Goal: Information Seeking & Learning: Understand process/instructions

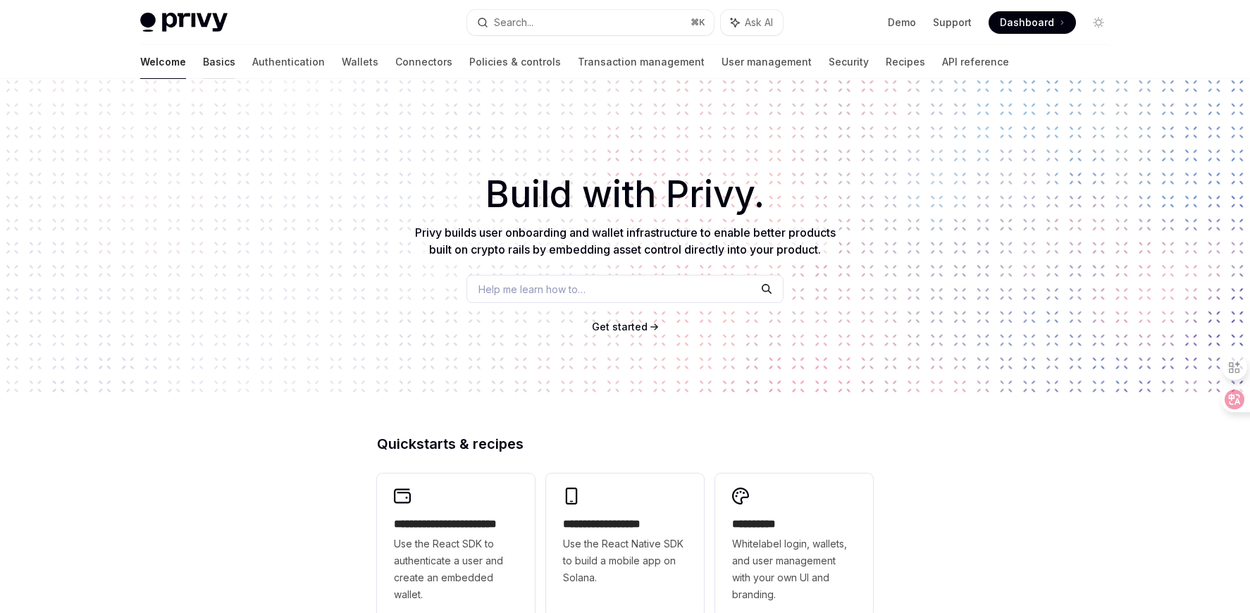
click at [203, 61] on link "Basics" at bounding box center [219, 62] width 32 height 34
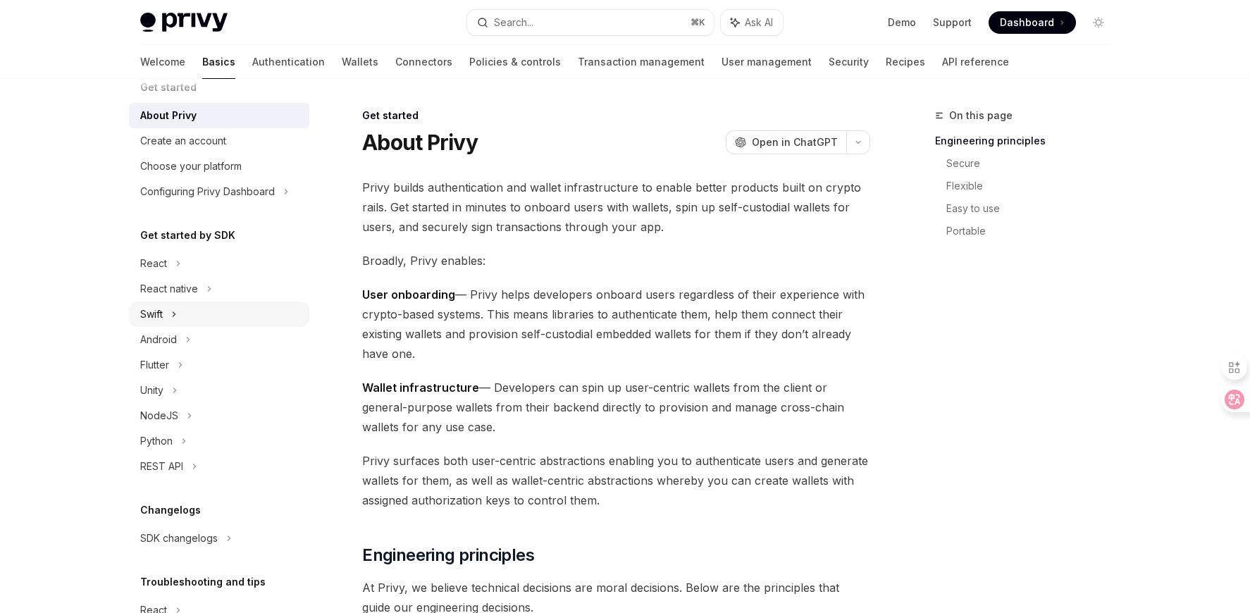
scroll to position [23, 0]
click at [185, 414] on div "NodeJS" at bounding box center [219, 414] width 180 height 25
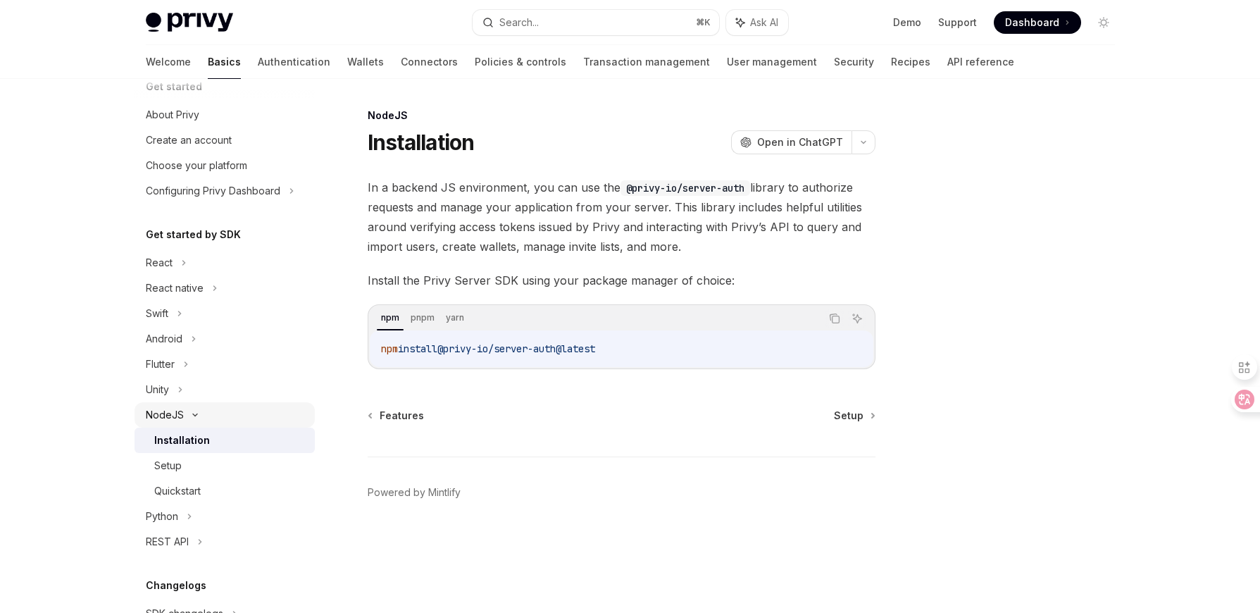
click at [185, 414] on div "NodeJS" at bounding box center [225, 414] width 180 height 25
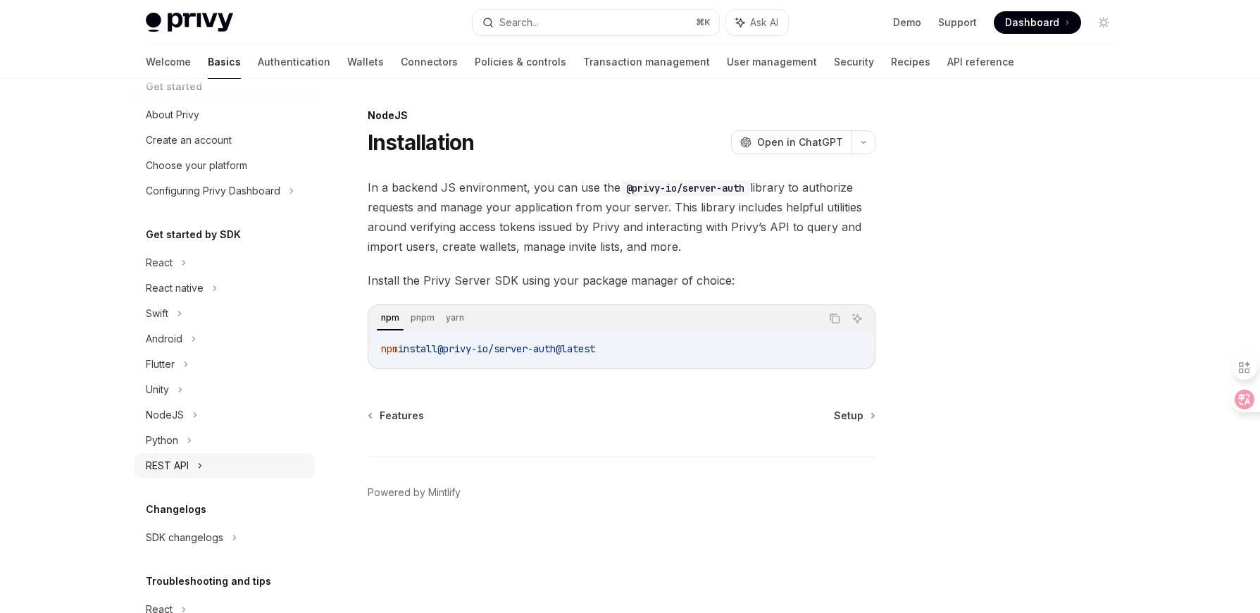
click at [181, 473] on div "REST API" at bounding box center [167, 465] width 43 height 17
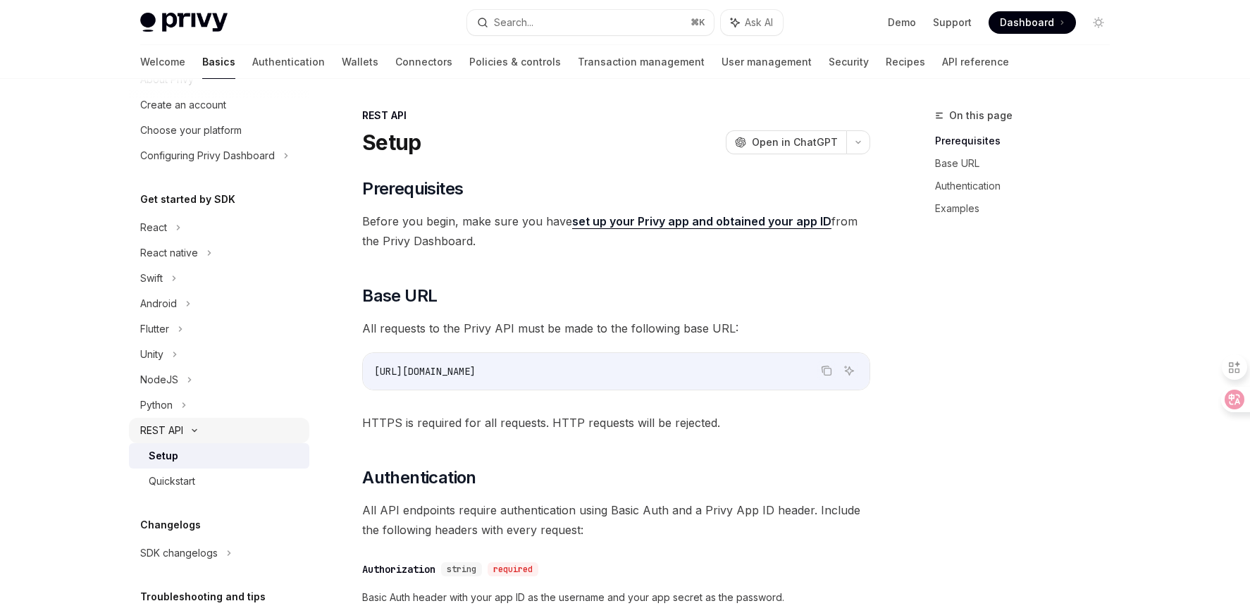
scroll to position [83, 0]
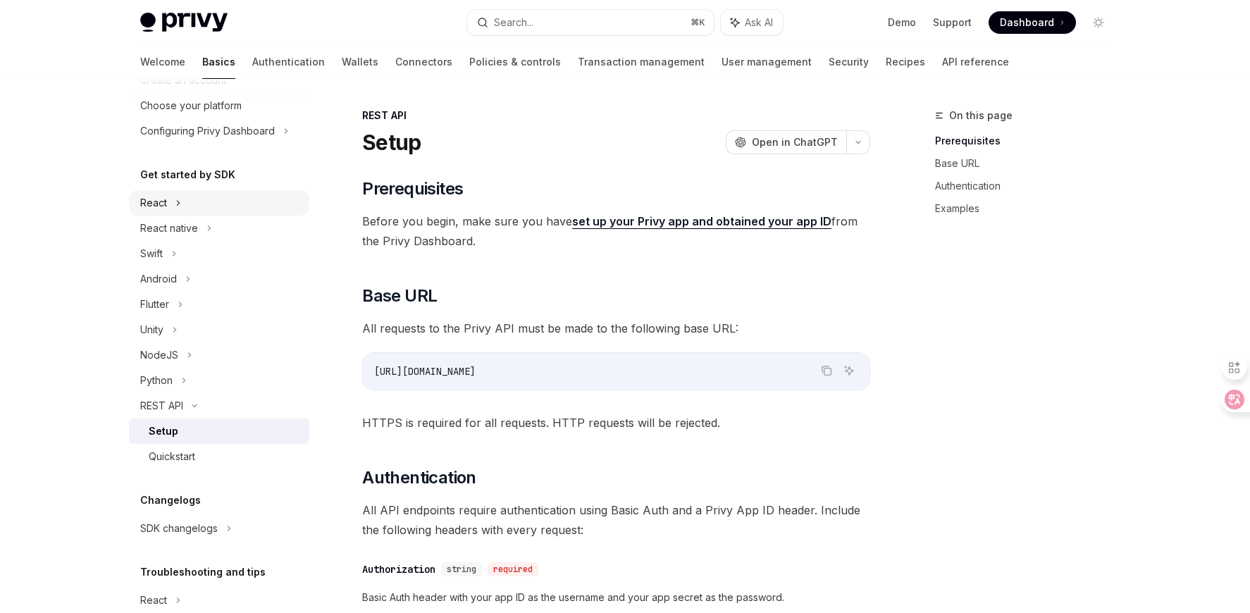
click at [185, 196] on div "React" at bounding box center [219, 202] width 180 height 25
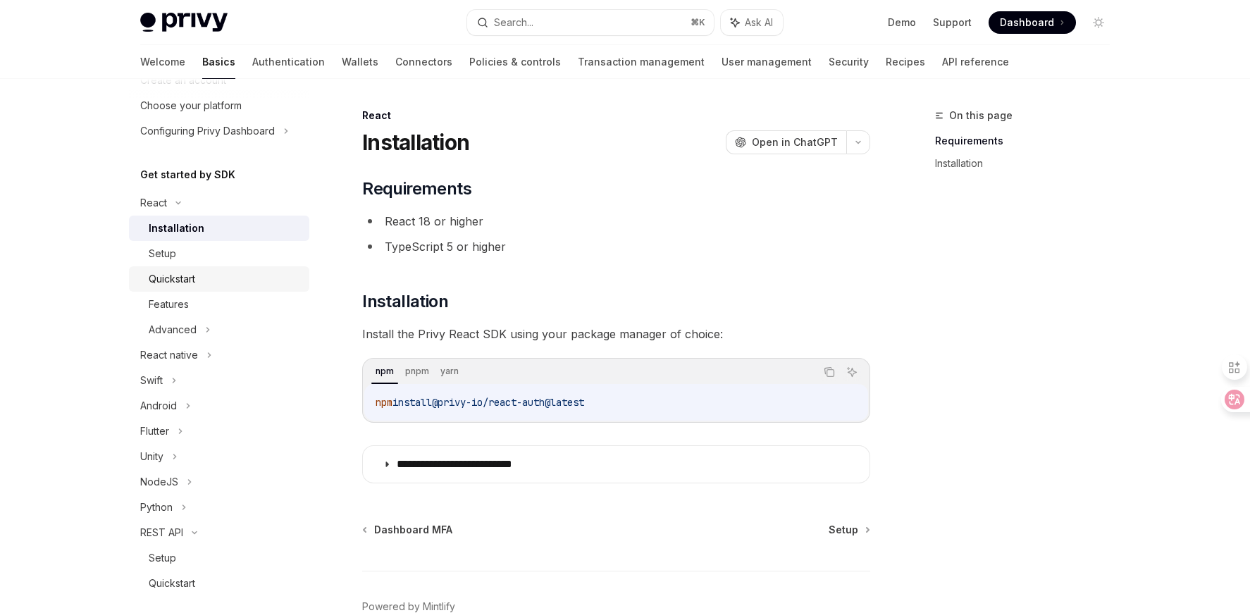
click at [186, 271] on div "Quickstart" at bounding box center [172, 279] width 47 height 17
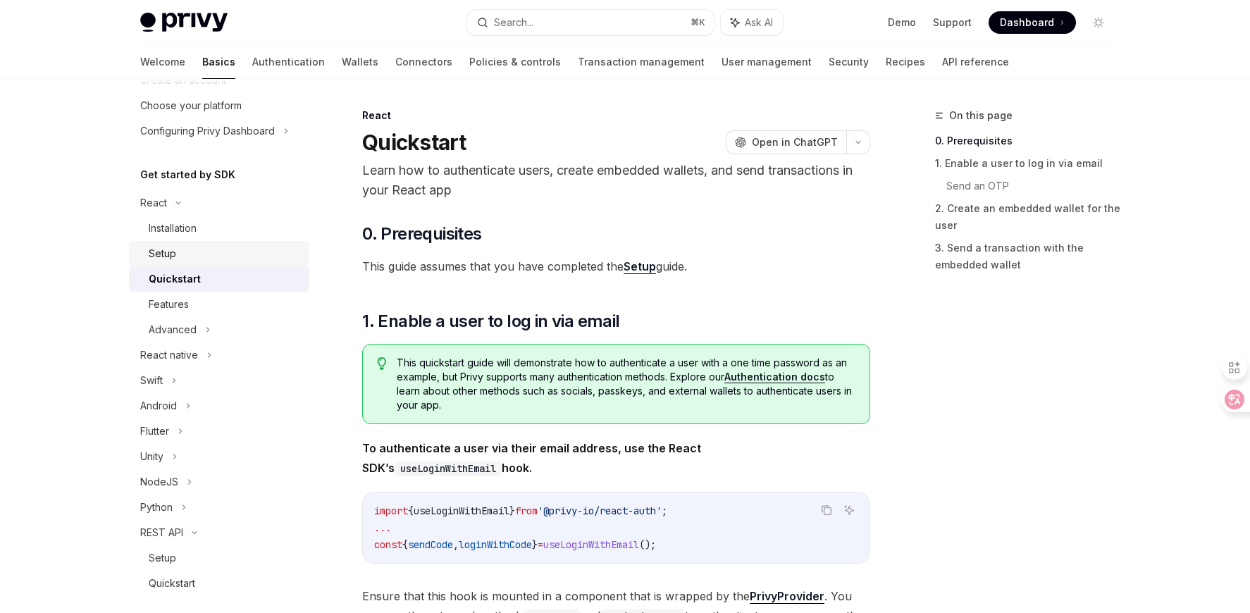
click at [193, 257] on div "Setup" at bounding box center [225, 253] width 152 height 17
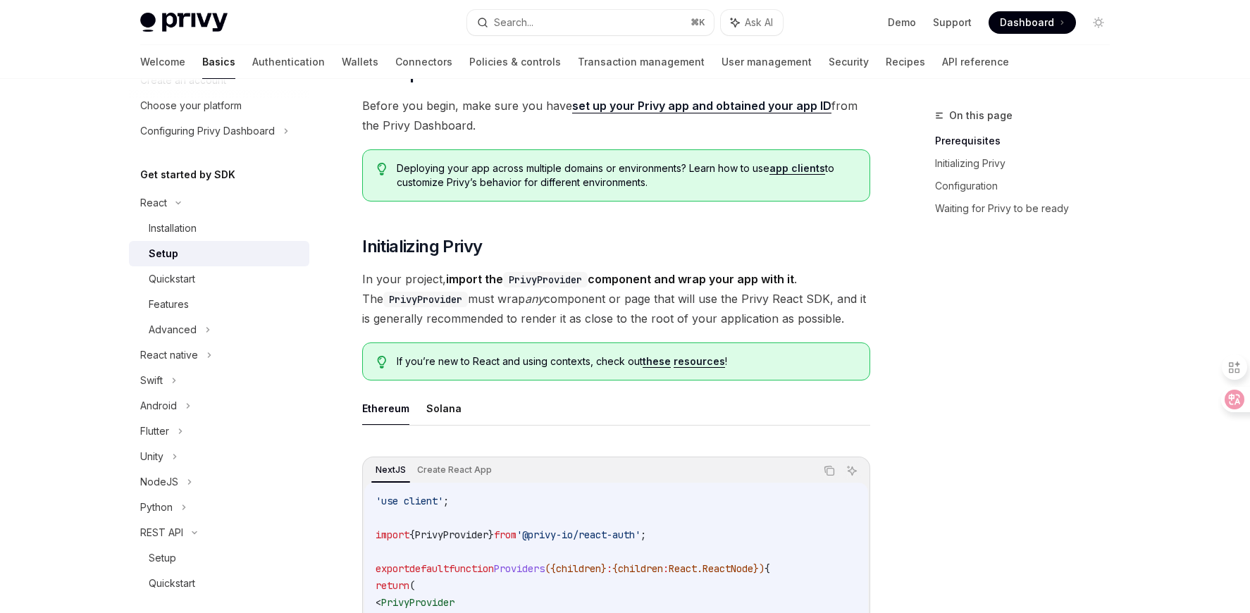
scroll to position [198, 0]
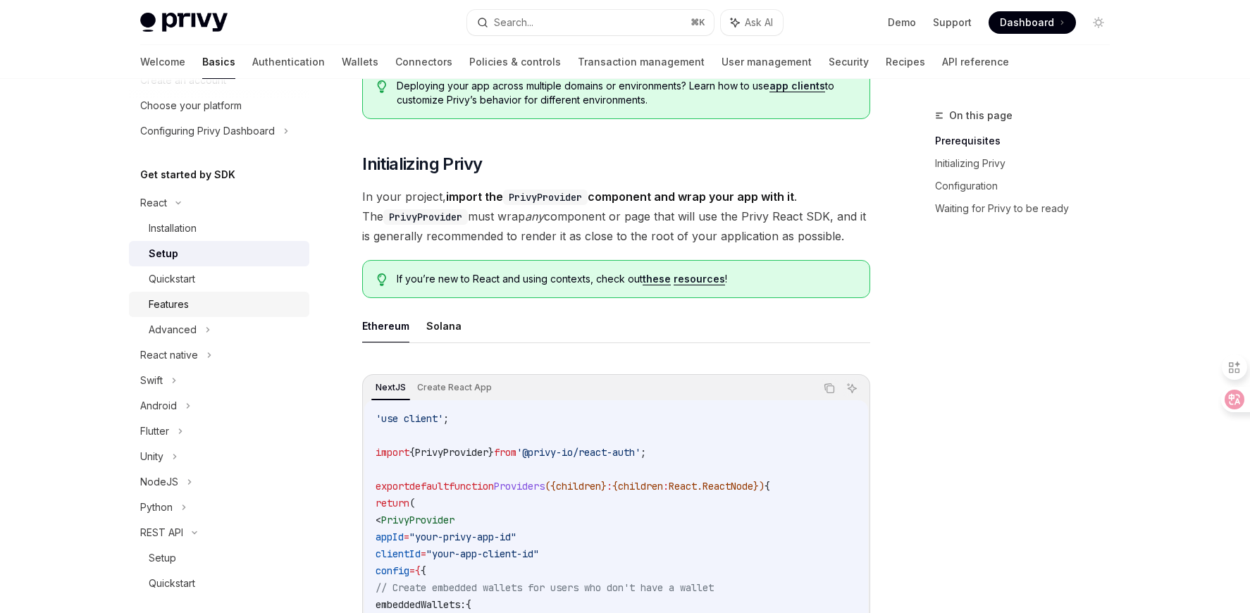
click at [164, 306] on div "Features" at bounding box center [169, 304] width 40 height 17
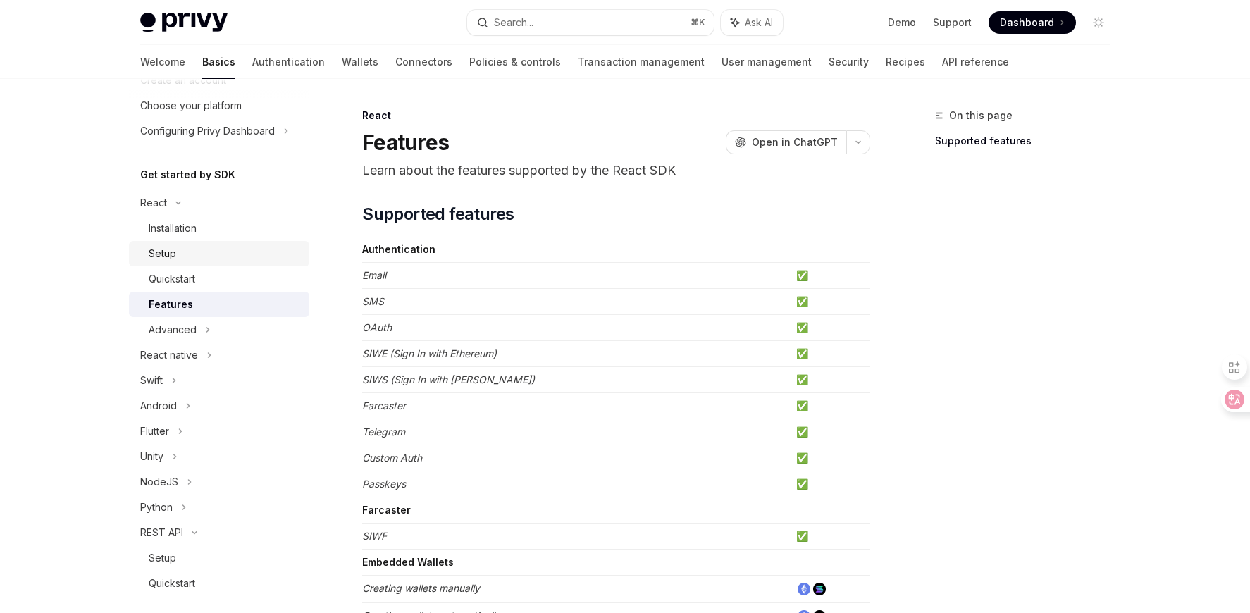
click at [195, 264] on link "Setup" at bounding box center [219, 253] width 180 height 25
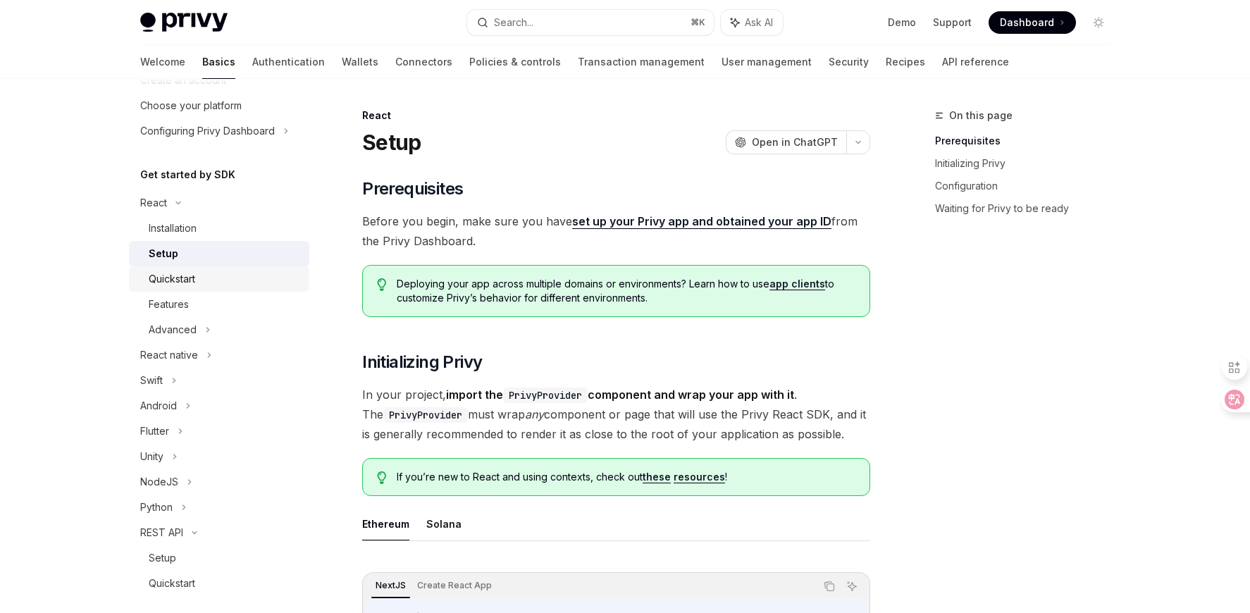
click at [218, 274] on div "Quickstart" at bounding box center [225, 279] width 152 height 17
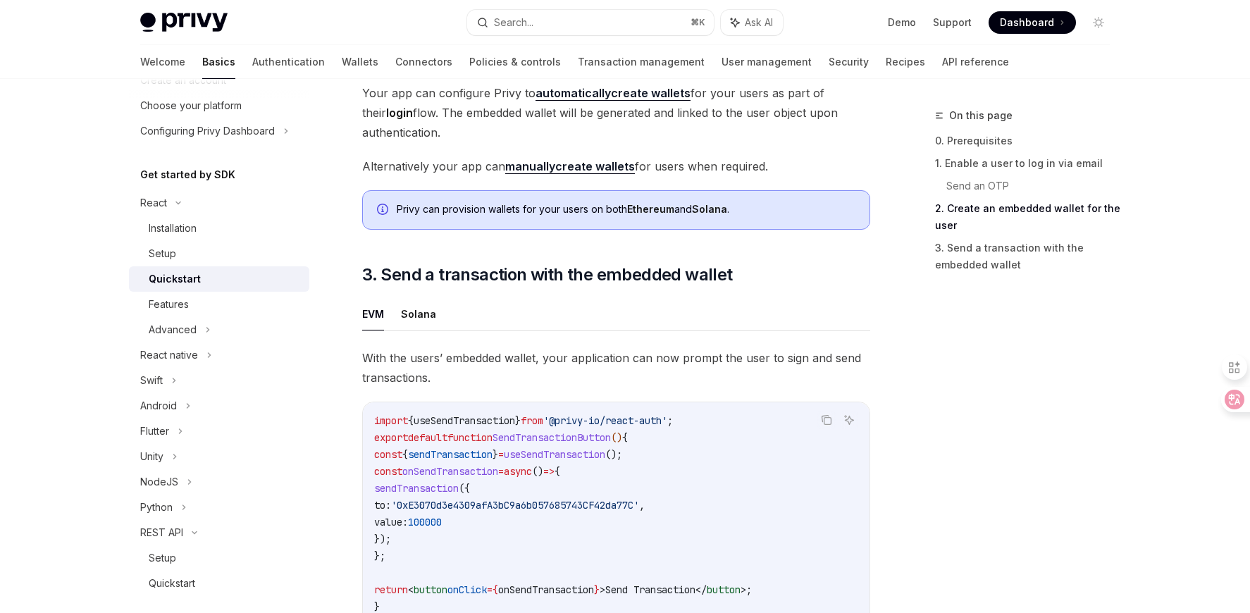
scroll to position [1053, 0]
click at [460, 423] on span "useSendTransaction" at bounding box center [464, 421] width 101 height 13
click at [672, 437] on code "import { useSendTransaction } from '@privy-io/react-auth' ; export default func…" at bounding box center [616, 514] width 484 height 203
drag, startPoint x: 693, startPoint y: 423, endPoint x: 586, endPoint y: 428, distance: 107.2
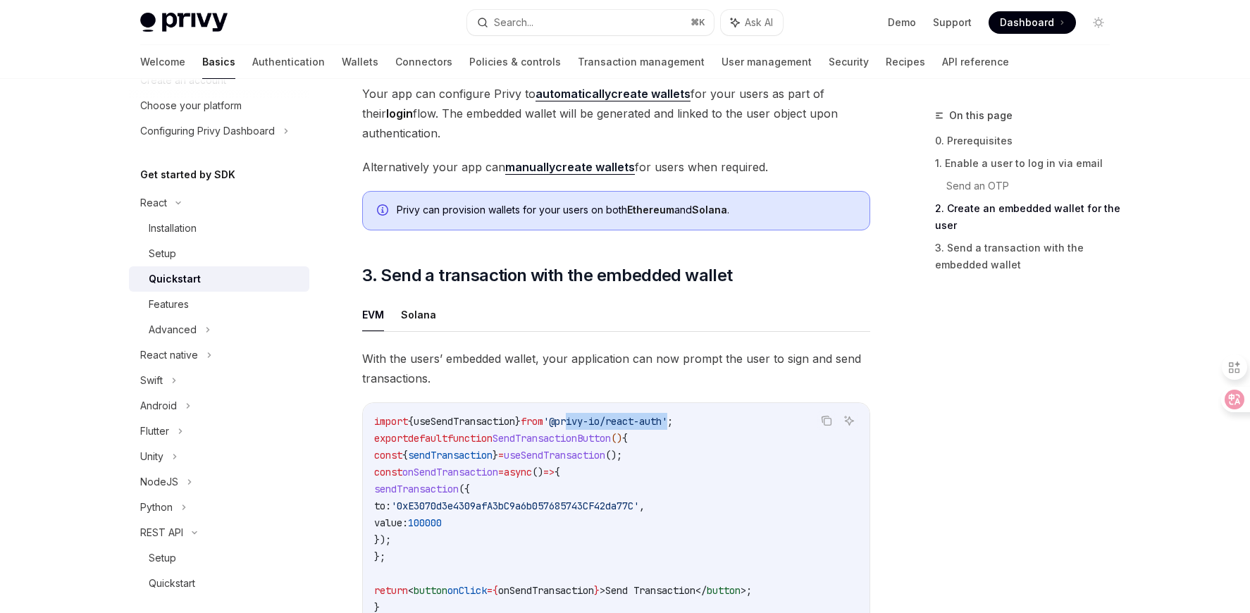
click at [586, 428] on span "'@privy-io/react-auth'" at bounding box center [605, 421] width 124 height 13
click at [643, 525] on code "import { useSendTransaction } from '@privy-io/react-auth' ; export default func…" at bounding box center [616, 514] width 484 height 203
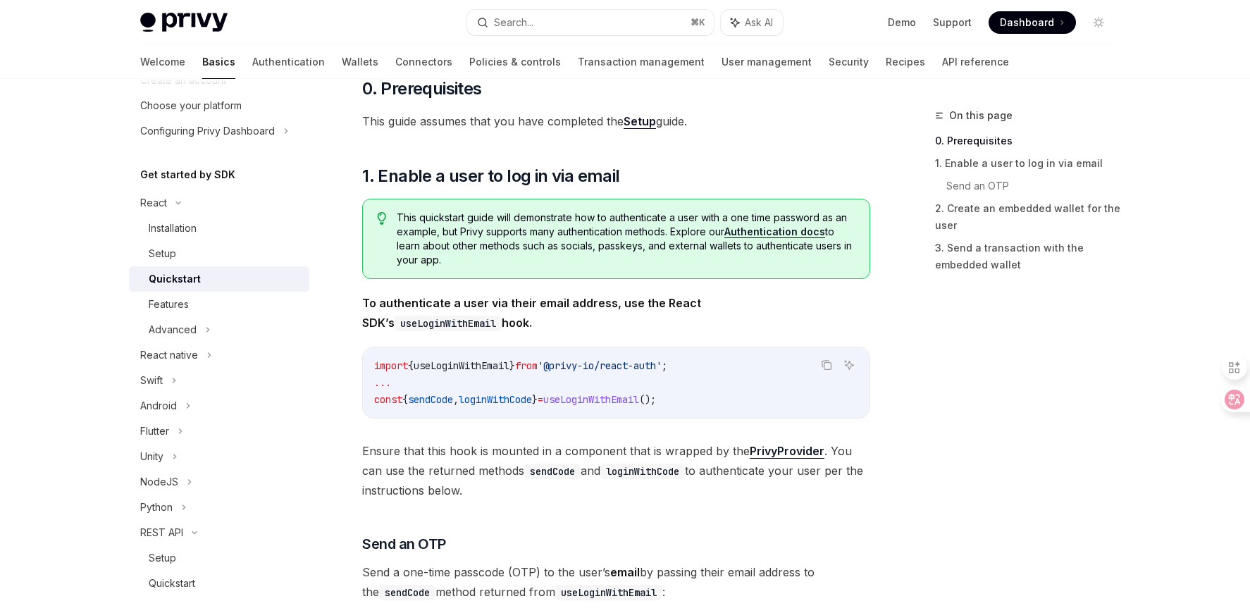
scroll to position [6, 0]
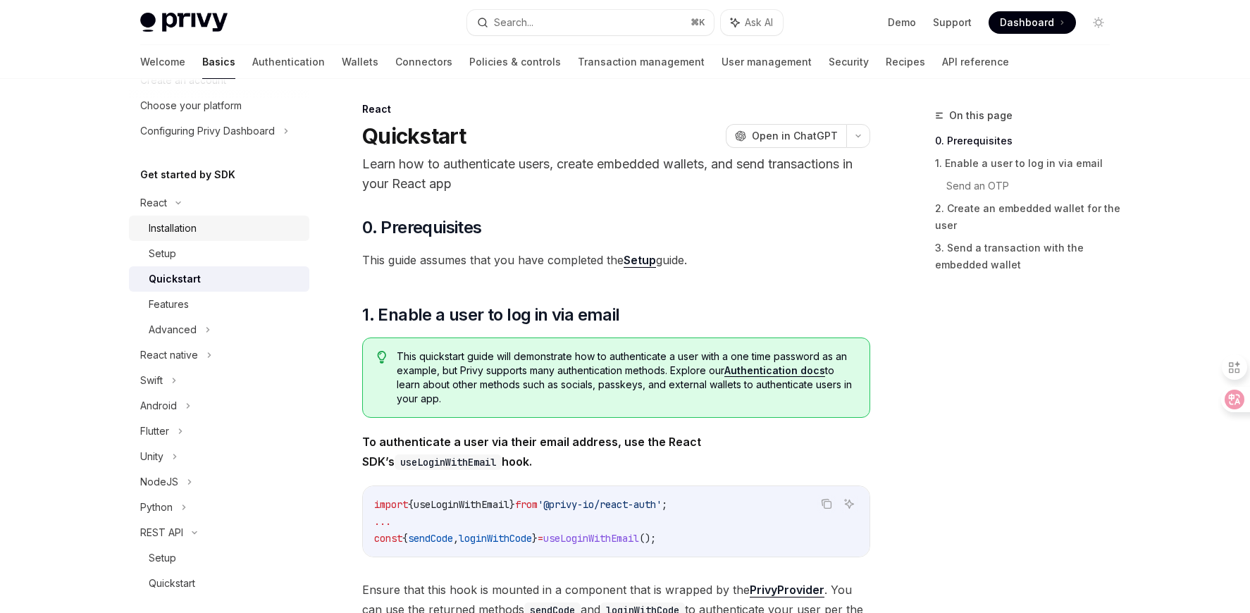
click at [190, 230] on div "Installation" at bounding box center [173, 228] width 48 height 17
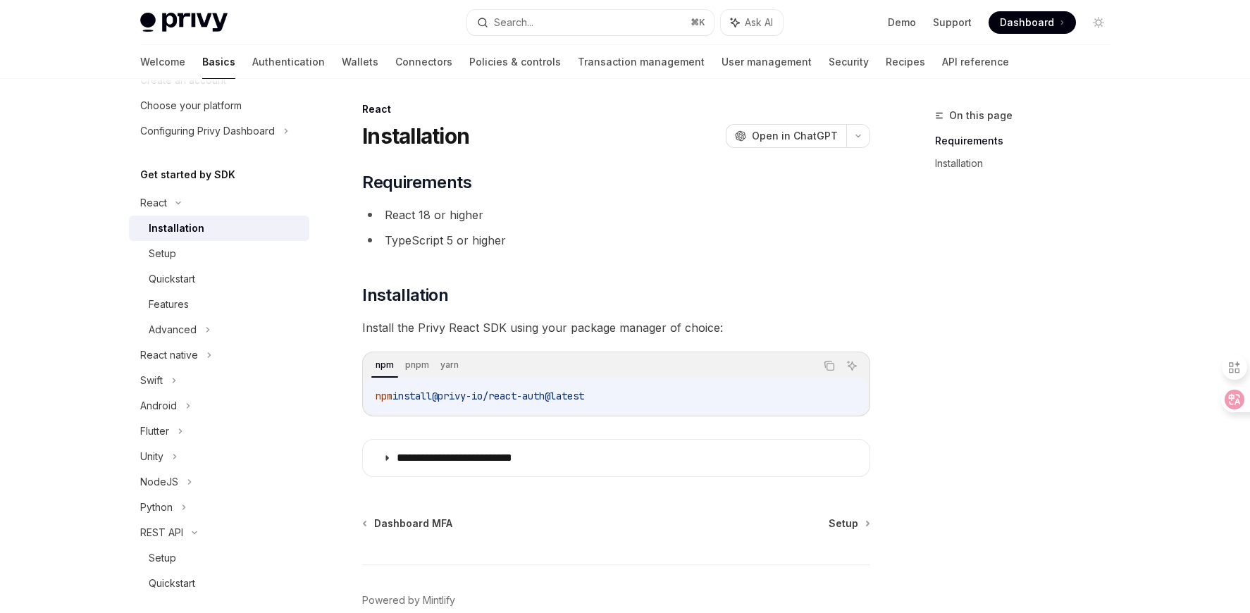
click at [418, 218] on li "React 18 or higher" at bounding box center [616, 215] width 508 height 20
drag, startPoint x: 418, startPoint y: 218, endPoint x: 471, endPoint y: 209, distance: 54.3
click at [471, 209] on li "React 18 or higher" at bounding box center [616, 215] width 508 height 20
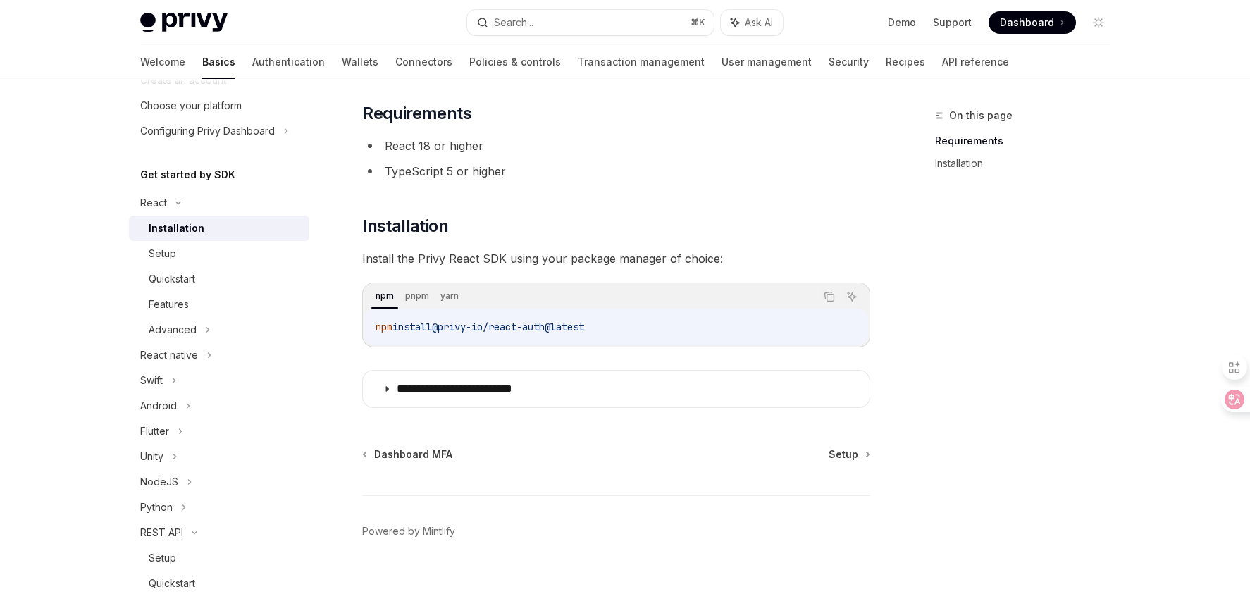
scroll to position [80, 0]
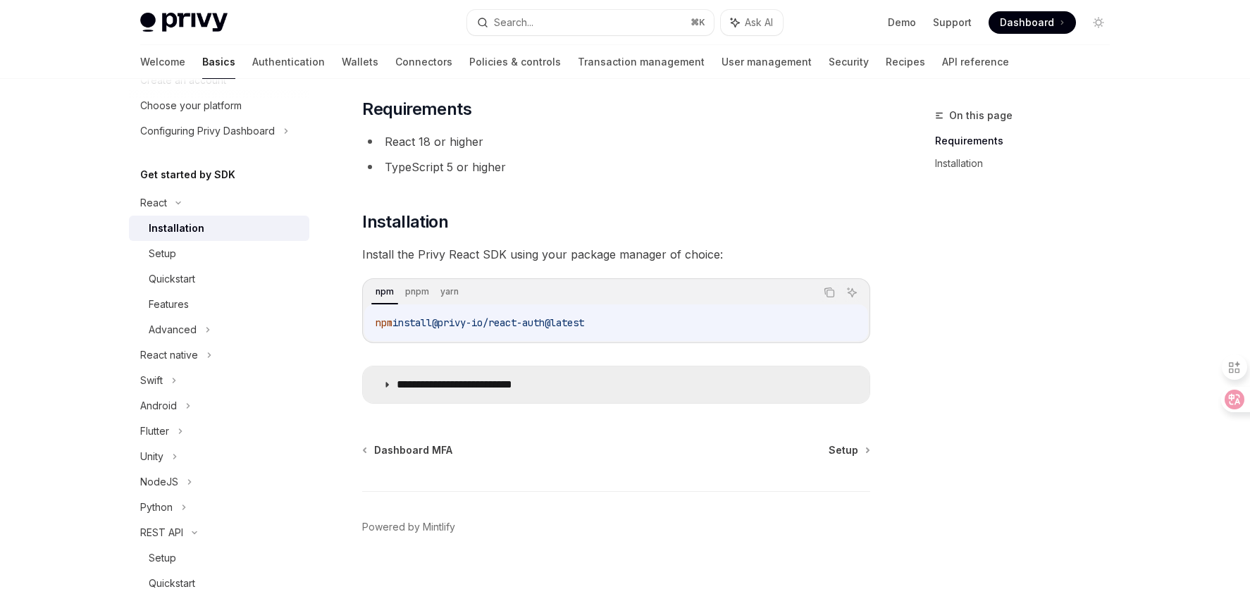
click at [496, 385] on p "**********" at bounding box center [476, 385] width 159 height 14
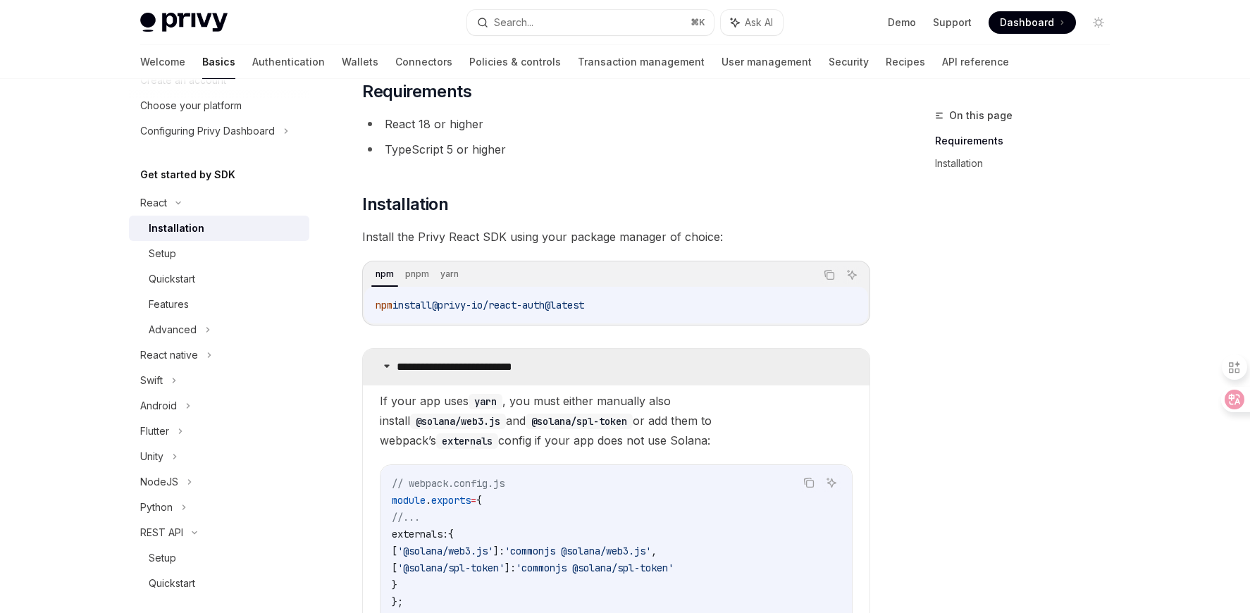
scroll to position [105, 0]
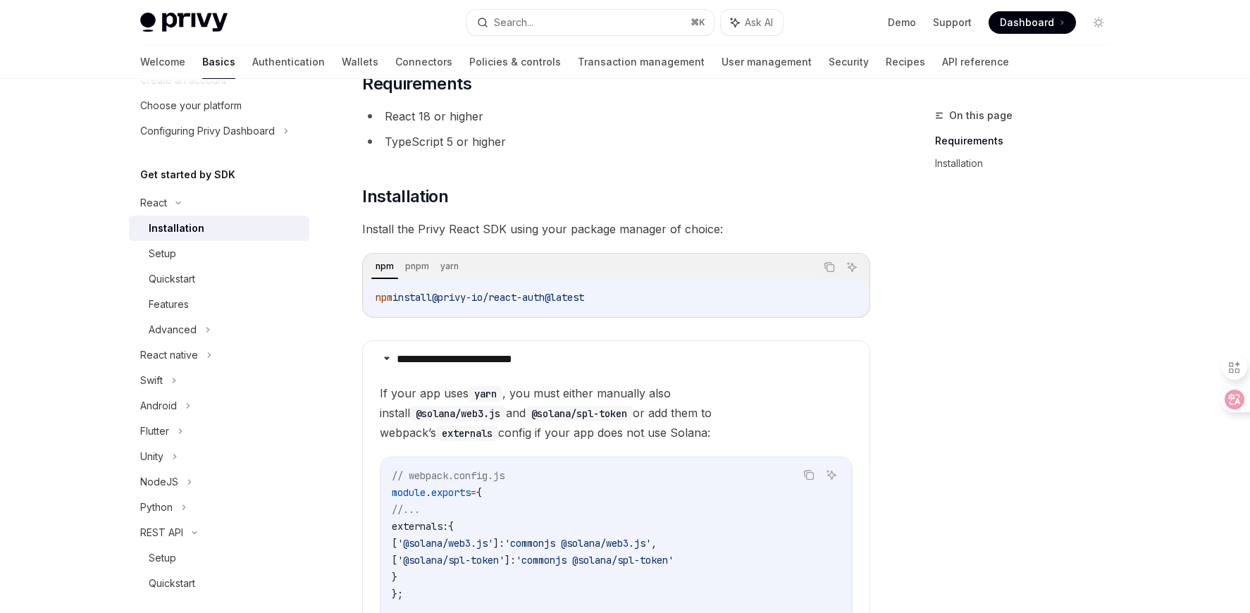
drag, startPoint x: 647, startPoint y: 286, endPoint x: 474, endPoint y: 287, distance: 172.6
click at [474, 287] on div "npm install @privy-io/react-auth@latest" at bounding box center [616, 297] width 504 height 37
click at [473, 285] on div "npm install @privy-io/react-auth@latest" at bounding box center [616, 297] width 504 height 37
click at [460, 192] on h2 "​ Installation" at bounding box center [616, 196] width 508 height 23
click at [442, 121] on li "React 18 or higher" at bounding box center [616, 116] width 508 height 20
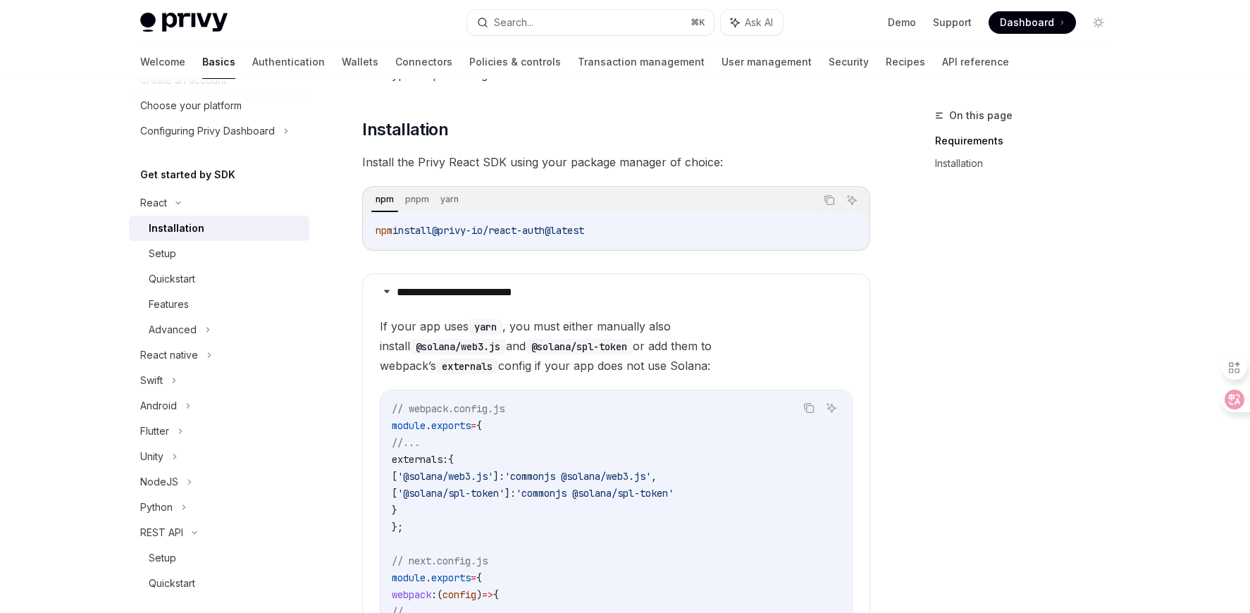
scroll to position [173, 0]
drag, startPoint x: 433, startPoint y: 153, endPoint x: 696, endPoint y: 159, distance: 262.9
click at [696, 159] on span "Install the Privy React SDK using your package manager of choice:" at bounding box center [616, 161] width 508 height 20
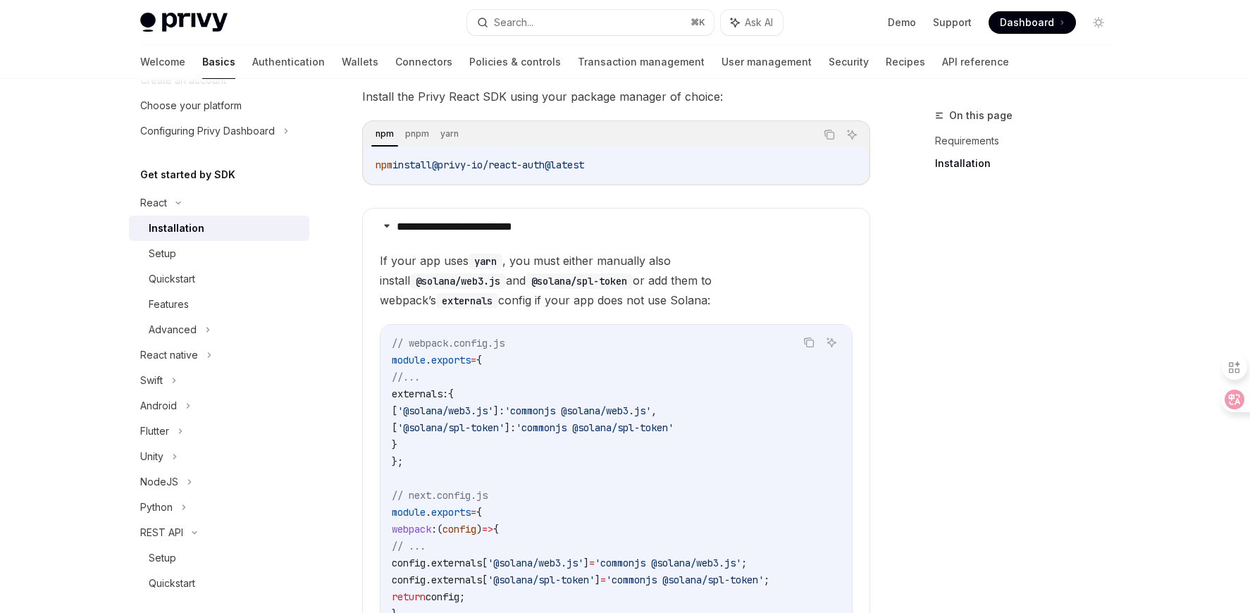
scroll to position [240, 0]
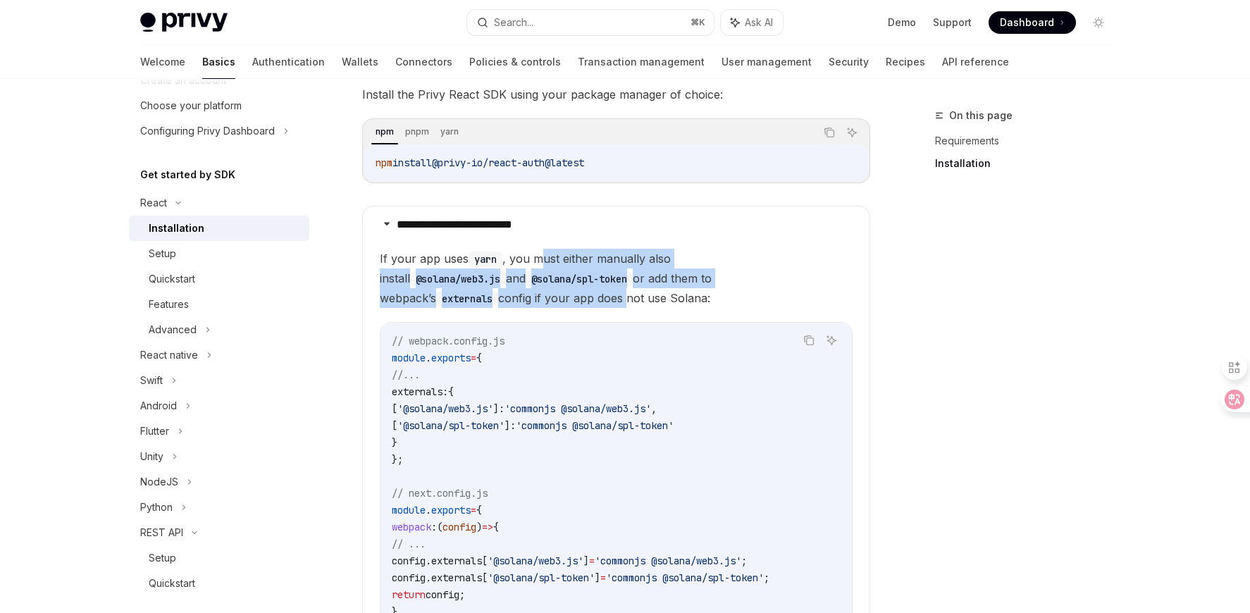
drag, startPoint x: 545, startPoint y: 256, endPoint x: 818, endPoint y: 285, distance: 274.2
click at [822, 286] on span "If your app uses yarn , you must either manually also install @solana/web3.js a…" at bounding box center [616, 278] width 473 height 59
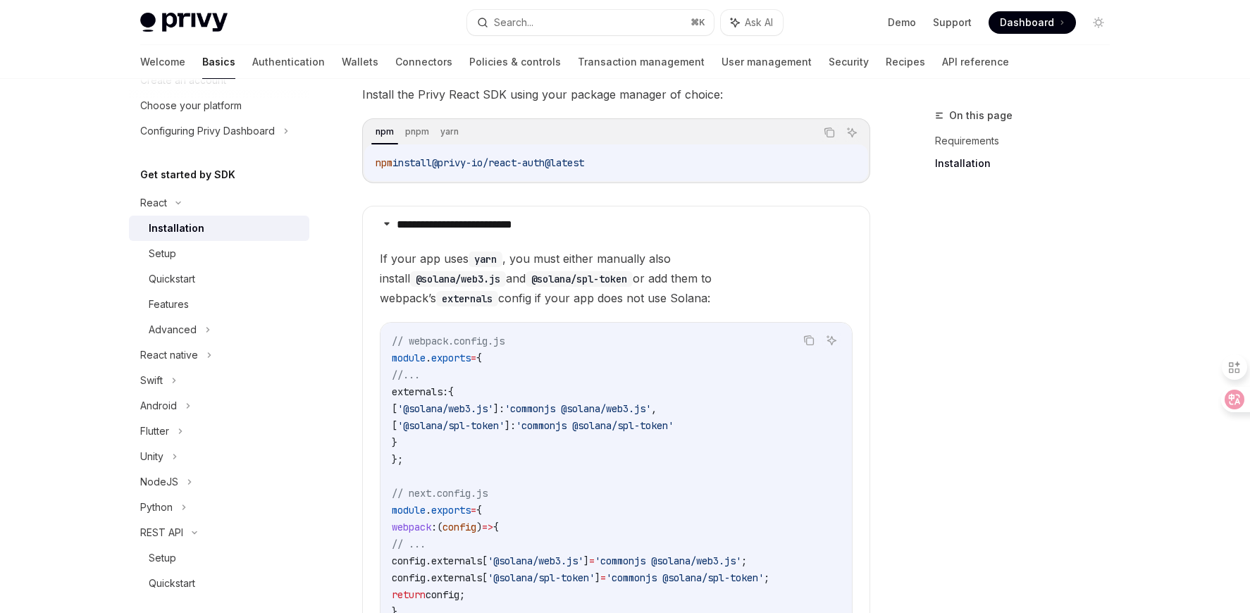
click at [774, 287] on span "If your app uses yarn , you must either manually also install @solana/web3.js a…" at bounding box center [616, 278] width 473 height 59
drag, startPoint x: 533, startPoint y: 278, endPoint x: 750, endPoint y: 289, distance: 217.3
click at [750, 289] on span "If your app uses yarn , you must either manually also install @solana/web3.js a…" at bounding box center [616, 278] width 473 height 59
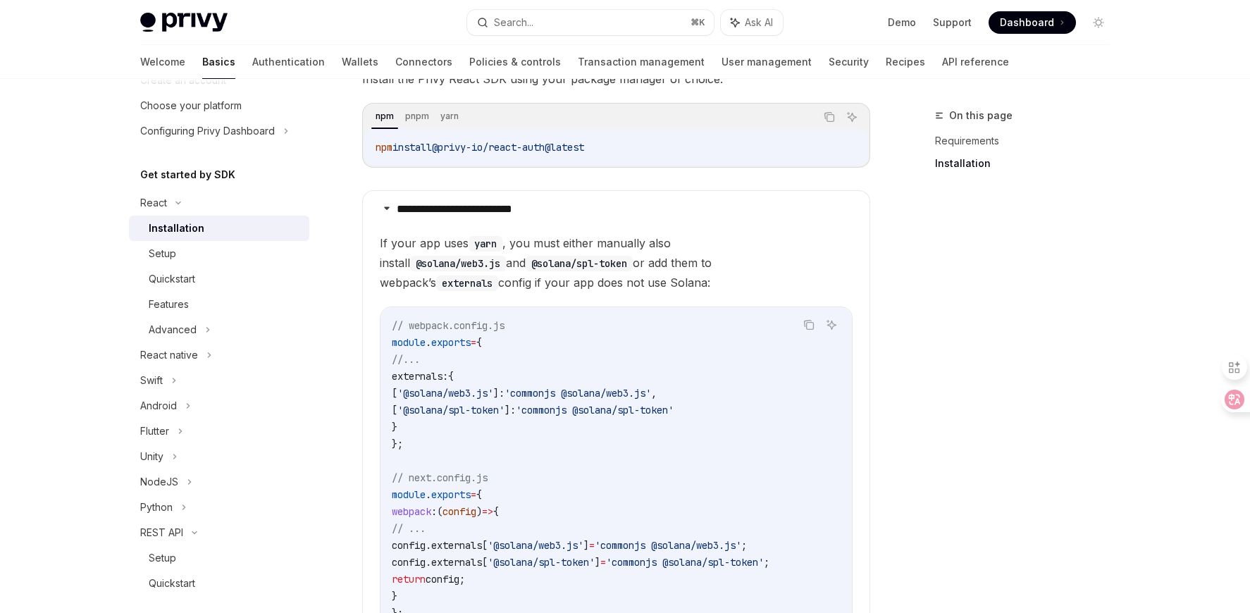
scroll to position [255, 0]
click at [654, 279] on span "If your app uses yarn , you must either manually also install @solana/web3.js a…" at bounding box center [616, 262] width 473 height 59
click at [677, 248] on span "If your app uses yarn , you must either manually also install @solana/web3.js a…" at bounding box center [616, 262] width 473 height 59
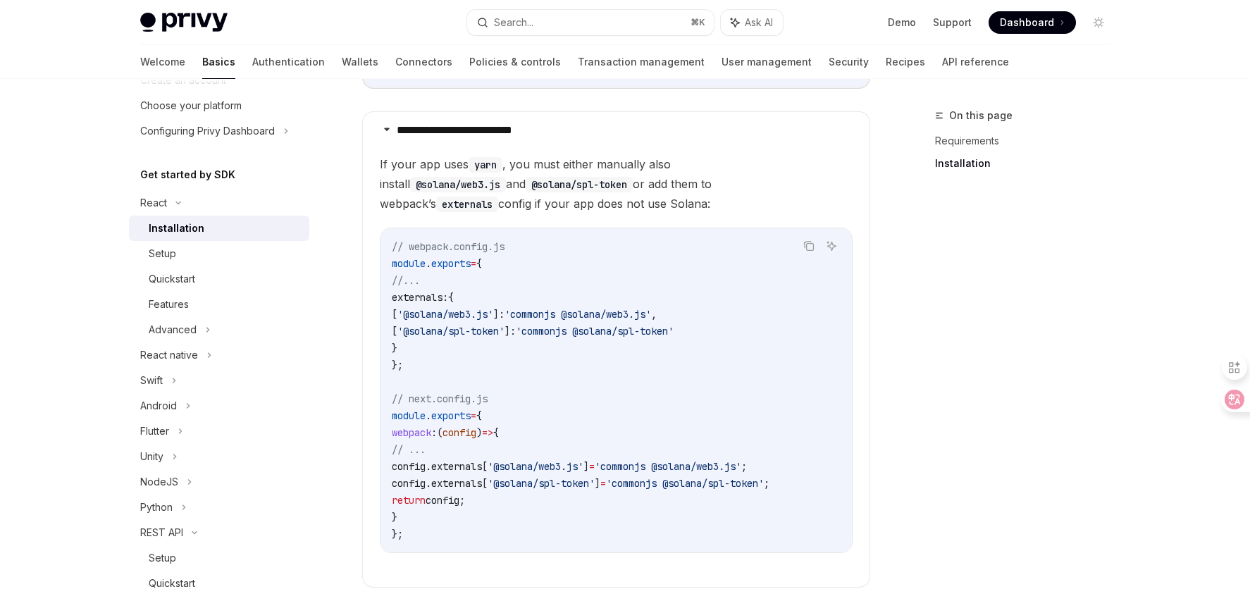
scroll to position [335, 0]
click at [514, 297] on code "// webpack.config.js module . exports = { //... externals: { [ '@solana/web3.js…" at bounding box center [616, 389] width 449 height 304
click at [550, 235] on div "// webpack.config.js module . exports = { //... externals: { [ '@solana/web3.js…" at bounding box center [615, 390] width 471 height 324
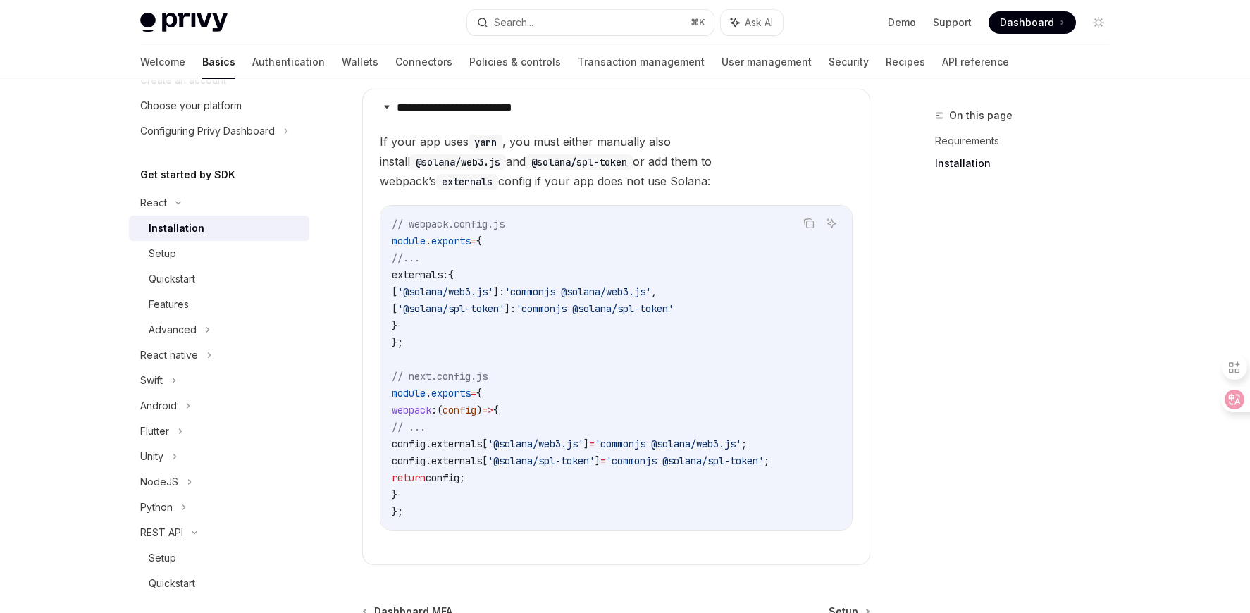
scroll to position [359, 0]
drag, startPoint x: 522, startPoint y: 135, endPoint x: 703, endPoint y: 140, distance: 181.2
click at [704, 140] on span "If your app uses yarn , you must either manually also install @solana/web3.js a…" at bounding box center [616, 158] width 473 height 59
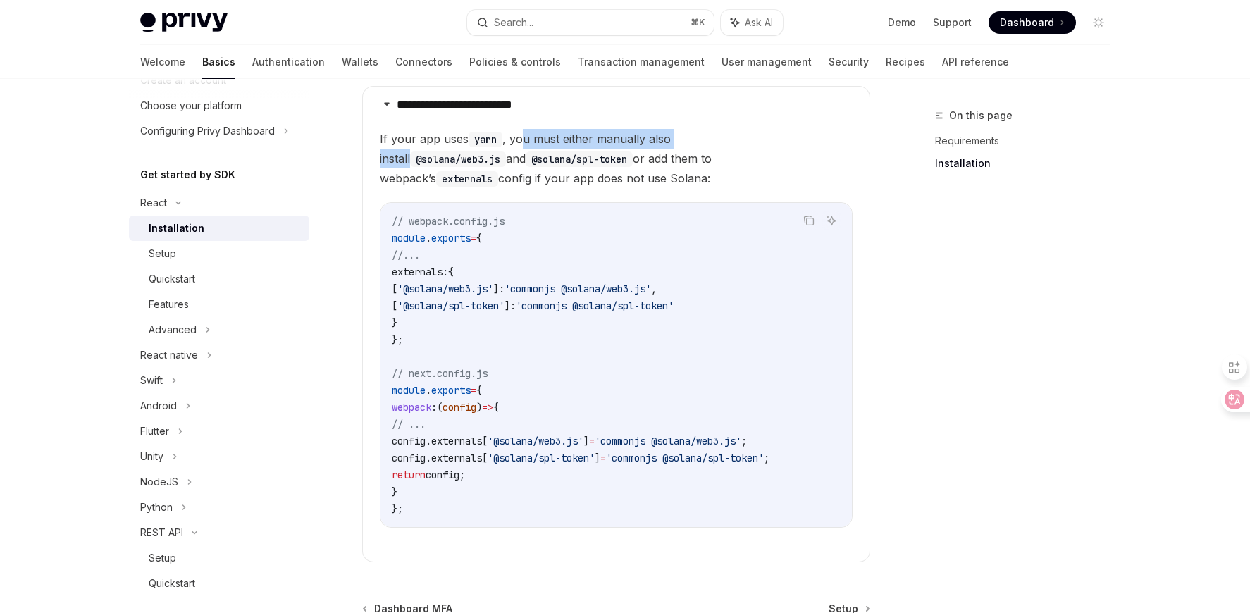
click at [702, 140] on span "If your app uses yarn , you must either manually also install @solana/web3.js a…" at bounding box center [616, 158] width 473 height 59
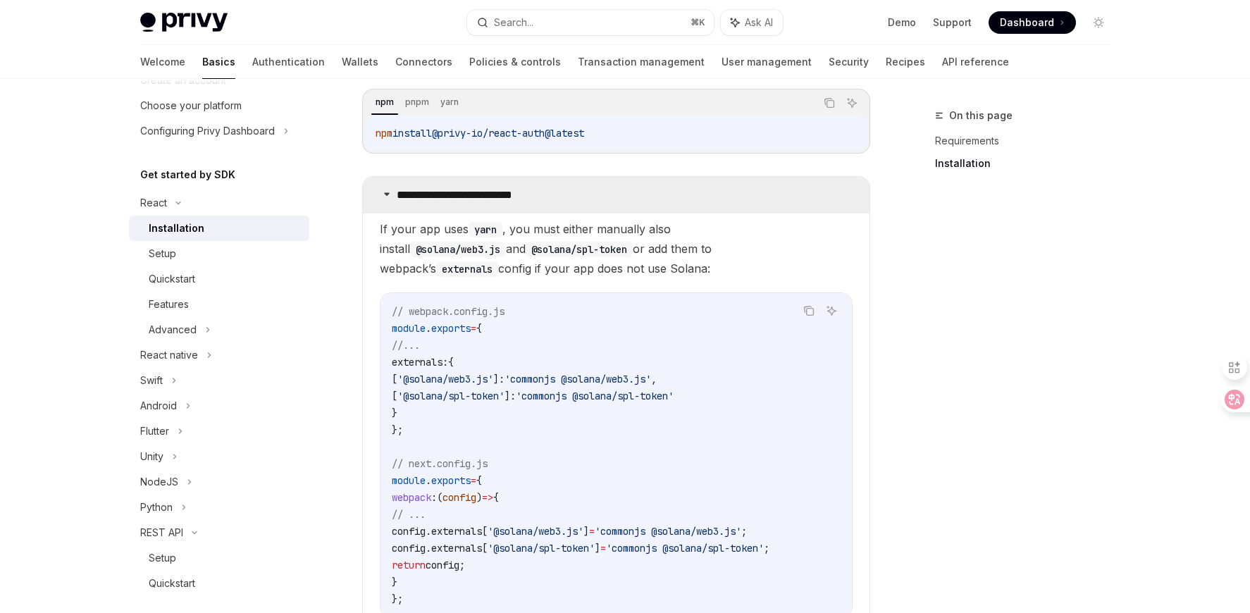
click at [425, 203] on summary "**********" at bounding box center [616, 195] width 507 height 37
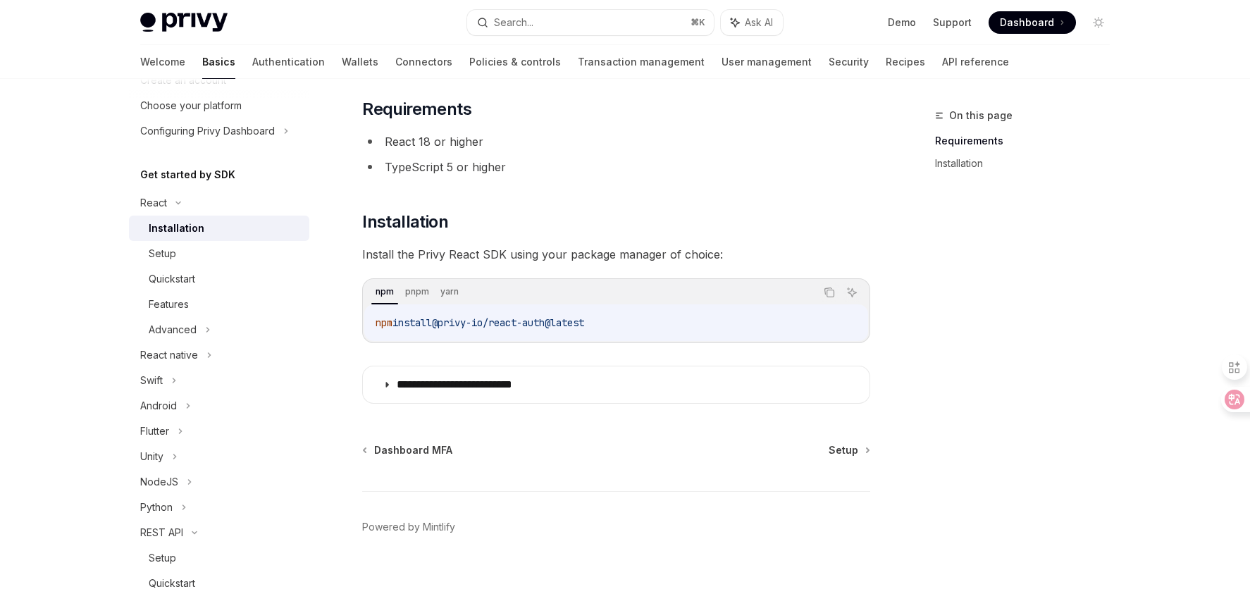
scroll to position [80, 0]
click at [851, 451] on span "Setup" at bounding box center [844, 450] width 30 height 14
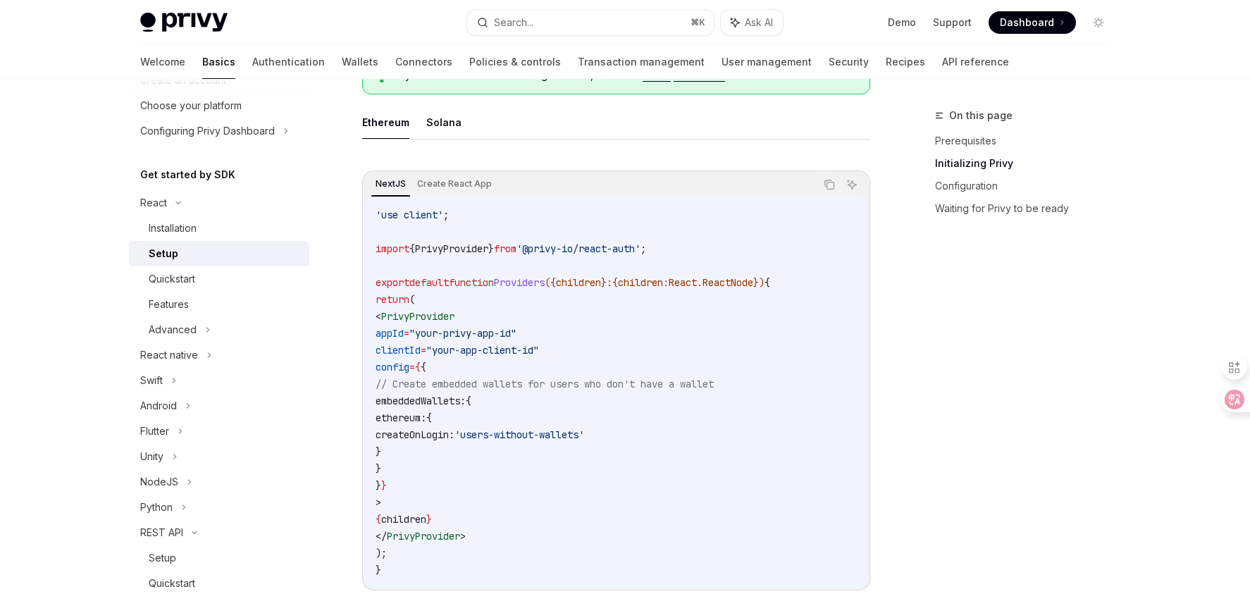
scroll to position [385, 0]
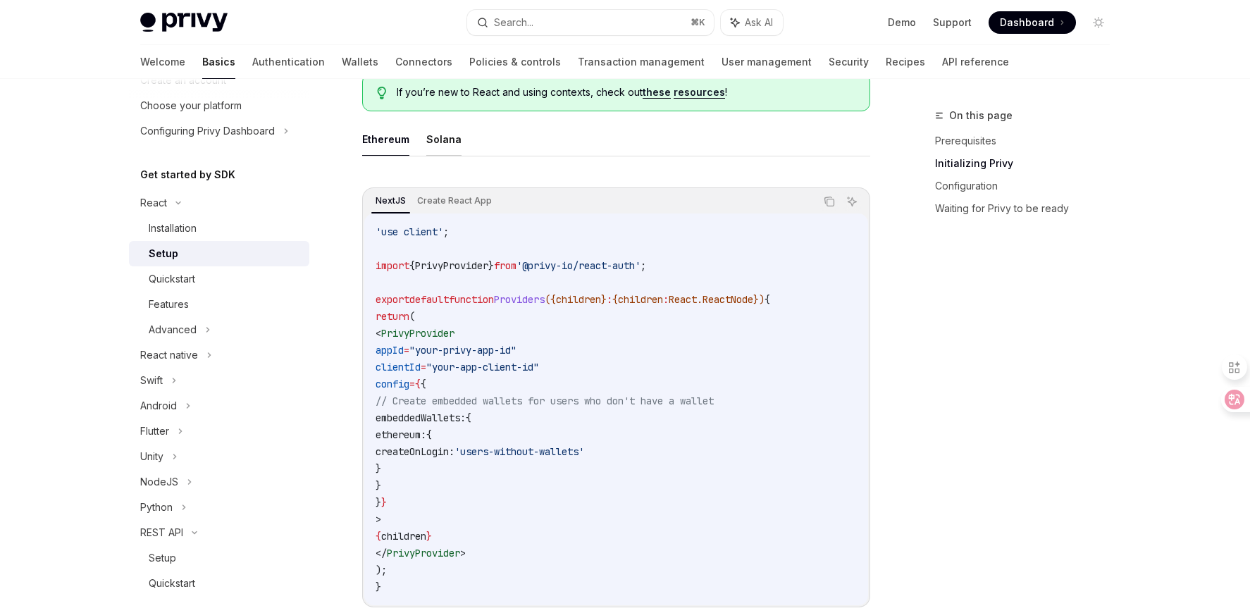
click at [429, 138] on button "Solana" at bounding box center [443, 139] width 35 height 33
click at [404, 133] on button "Ethereum" at bounding box center [385, 139] width 47 height 33
click at [428, 130] on button "Solana" at bounding box center [443, 139] width 35 height 33
click at [401, 130] on button "Ethereum" at bounding box center [385, 139] width 47 height 33
click at [439, 132] on button "Solana" at bounding box center [443, 139] width 35 height 33
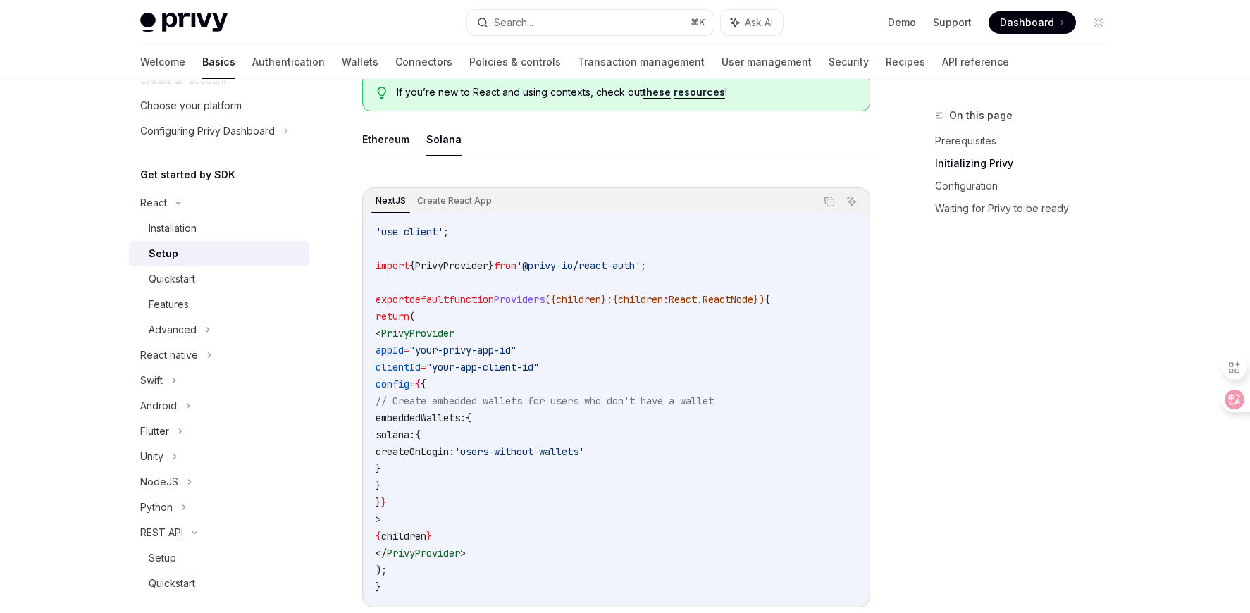
click at [417, 134] on ul "Ethereum Solana" at bounding box center [616, 140] width 508 height 34
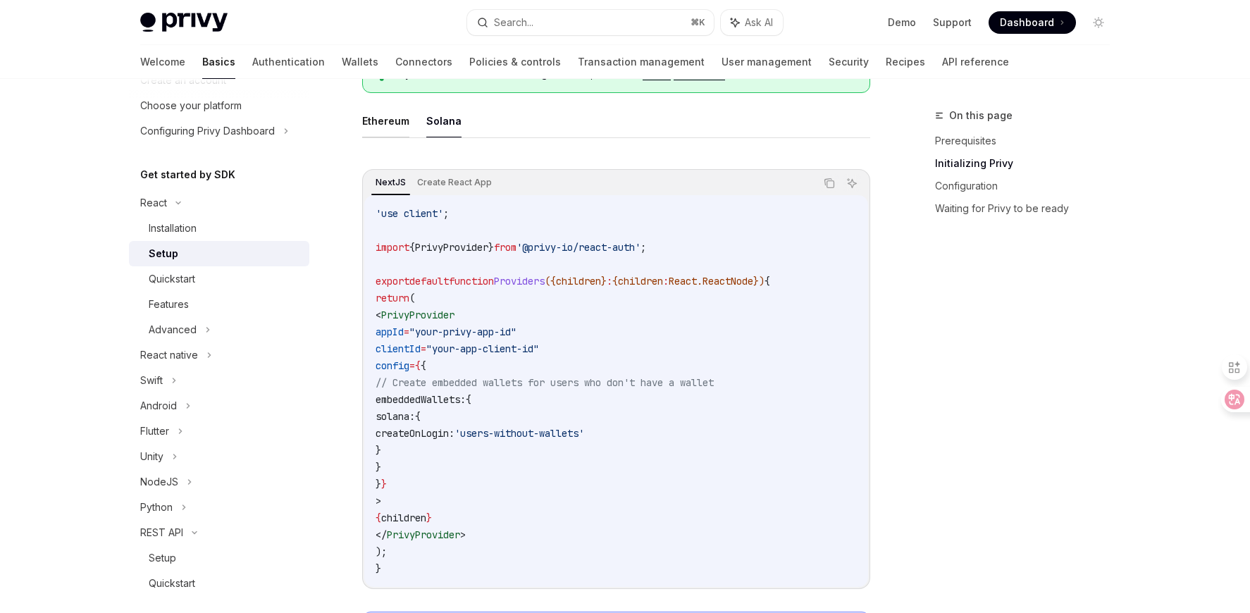
scroll to position [402, 0]
click at [395, 123] on button "Ethereum" at bounding box center [385, 122] width 47 height 33
click at [430, 123] on button "Solana" at bounding box center [443, 122] width 35 height 33
click at [411, 123] on ul "Ethereum Solana" at bounding box center [616, 123] width 508 height 34
click at [466, 240] on code "'use client' ; import { PrivyProvider } from '@privy-io/react-auth' ; export de…" at bounding box center [616, 392] width 481 height 372
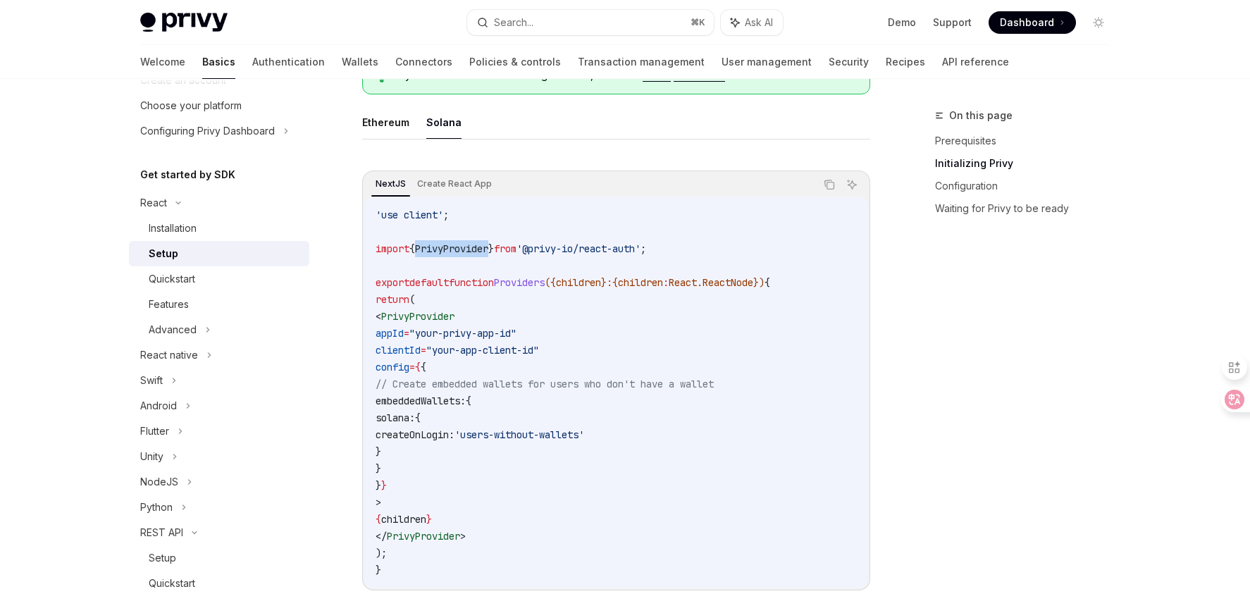
click at [466, 240] on code "'use client' ; import { PrivyProvider } from '@privy-io/react-auth' ; export de…" at bounding box center [616, 392] width 481 height 372
click at [516, 337] on span ""your-privy-app-id"" at bounding box center [462, 333] width 107 height 13
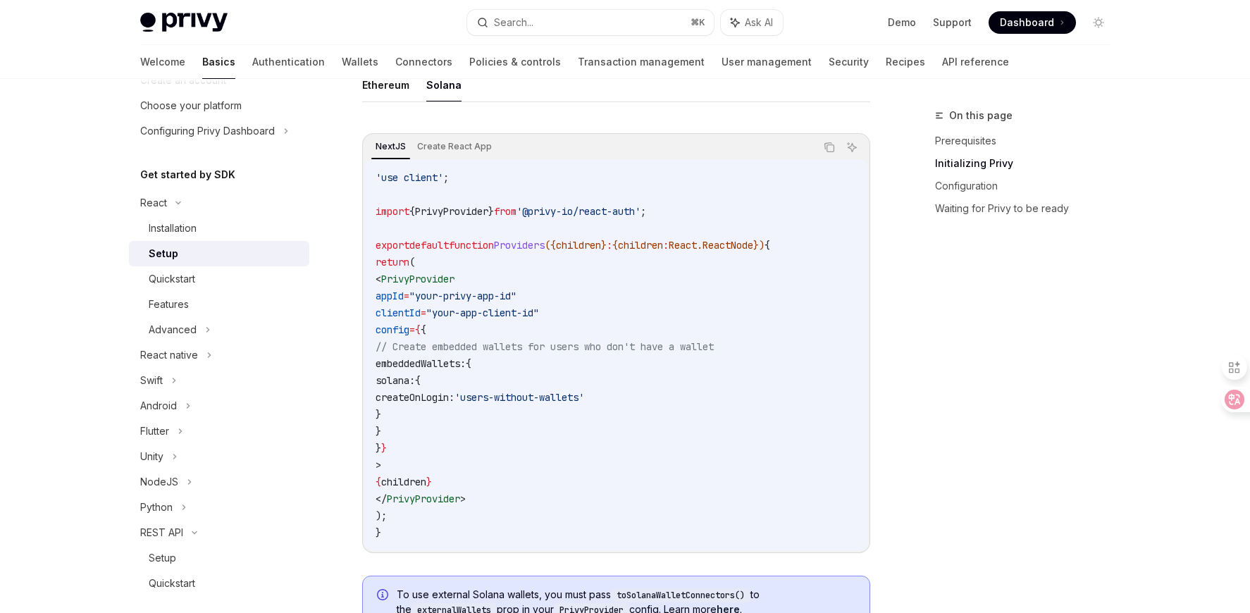
scroll to position [440, 0]
click at [415, 373] on span "solana:" at bounding box center [395, 379] width 39 height 13
click at [415, 383] on span "solana:" at bounding box center [395, 379] width 39 height 13
click at [536, 378] on code "'use client' ; import { PrivyProvider } from '@privy-io/react-auth' ; export de…" at bounding box center [616, 354] width 481 height 372
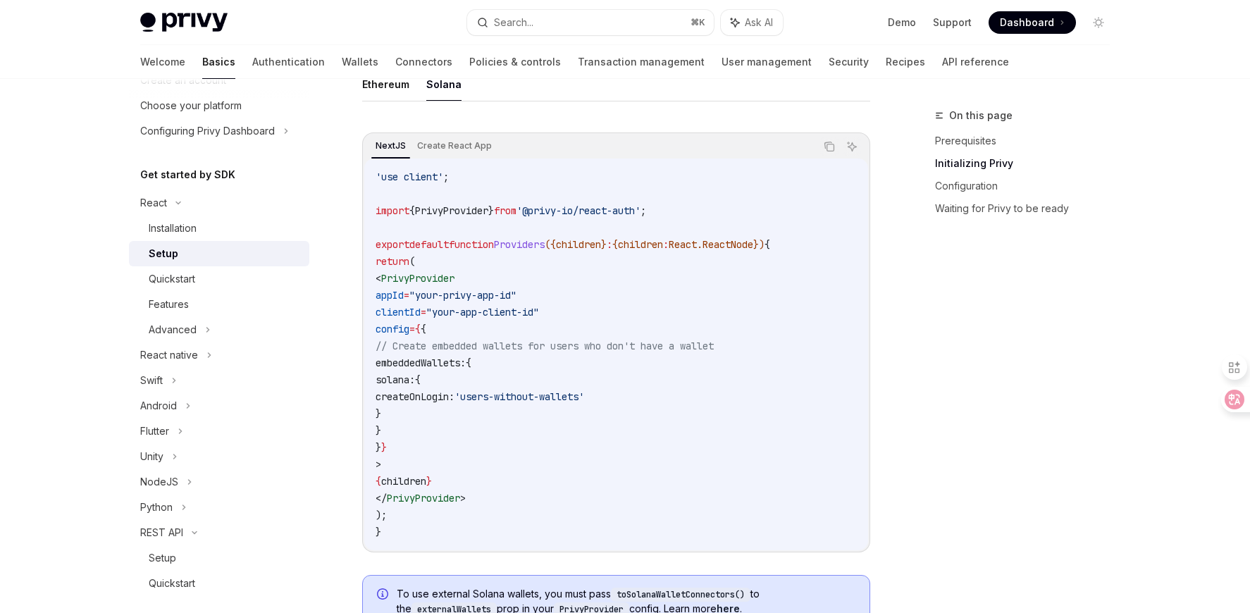
drag, startPoint x: 408, startPoint y: 367, endPoint x: 544, endPoint y: 411, distance: 143.0
click at [544, 411] on code "'use client' ; import { PrivyProvider } from '@privy-io/react-auth' ; export de…" at bounding box center [616, 354] width 481 height 372
click at [540, 411] on code "'use client' ; import { PrivyProvider } from '@privy-io/react-auth' ; export de…" at bounding box center [616, 354] width 481 height 372
click at [451, 361] on span "embeddedWallets:" at bounding box center [421, 363] width 90 height 13
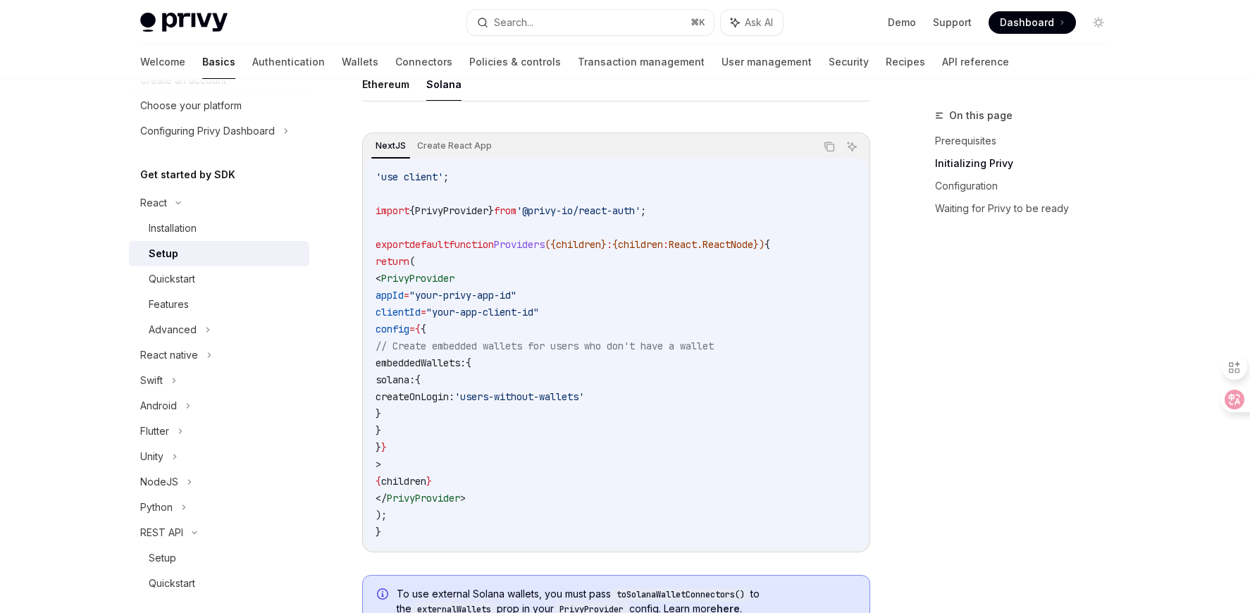
click at [470, 420] on code "'use client' ; import { PrivyProvider } from '@privy-io/react-auth' ; export de…" at bounding box center [616, 354] width 481 height 372
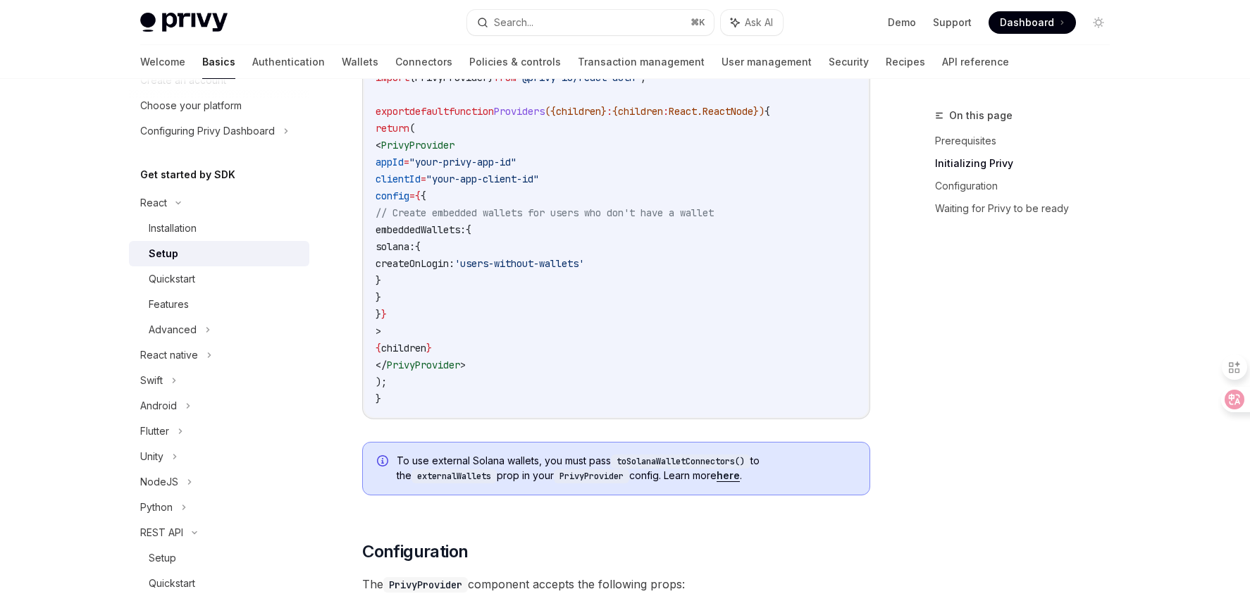
scroll to position [574, 0]
drag, startPoint x: 409, startPoint y: 464, endPoint x: 712, endPoint y: 472, distance: 303.1
click at [712, 472] on span "To use external Solana wallets, you must pass toSolanaWalletConnectors() to the…" at bounding box center [626, 468] width 459 height 30
drag, startPoint x: 486, startPoint y: 476, endPoint x: 643, endPoint y: 482, distance: 156.5
click at [640, 482] on div "To use external Solana wallets, you must pass toSolanaWalletConnectors() to the…" at bounding box center [616, 468] width 508 height 54
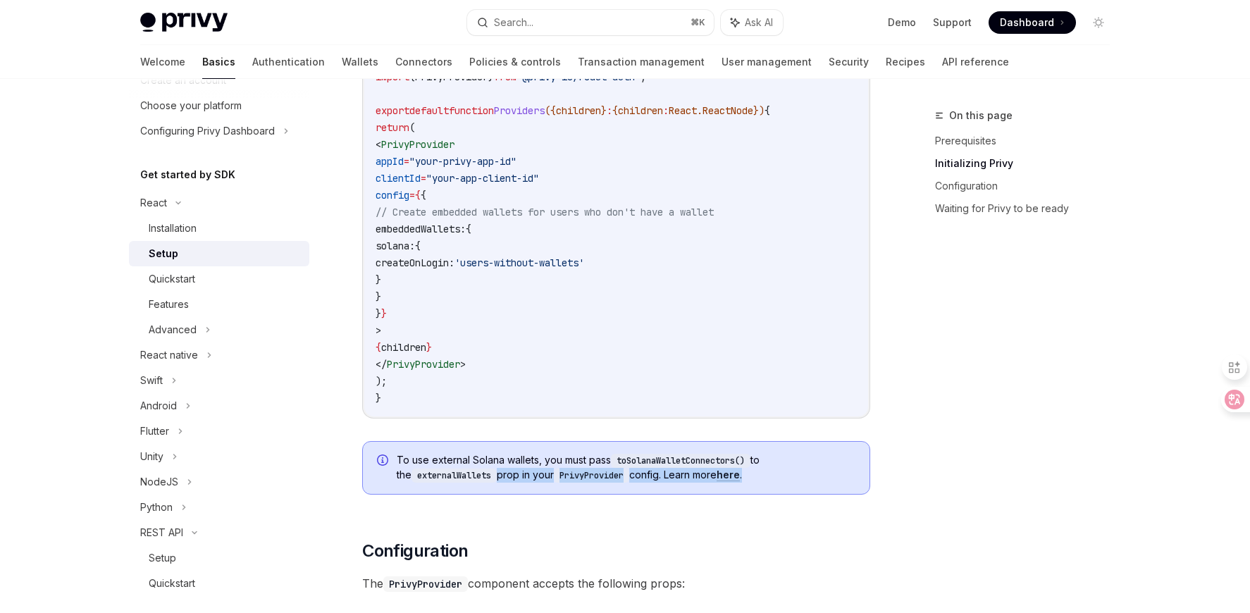
click at [643, 482] on div "To use external Solana wallets, you must pass toSolanaWalletConnectors() to the…" at bounding box center [616, 468] width 508 height 54
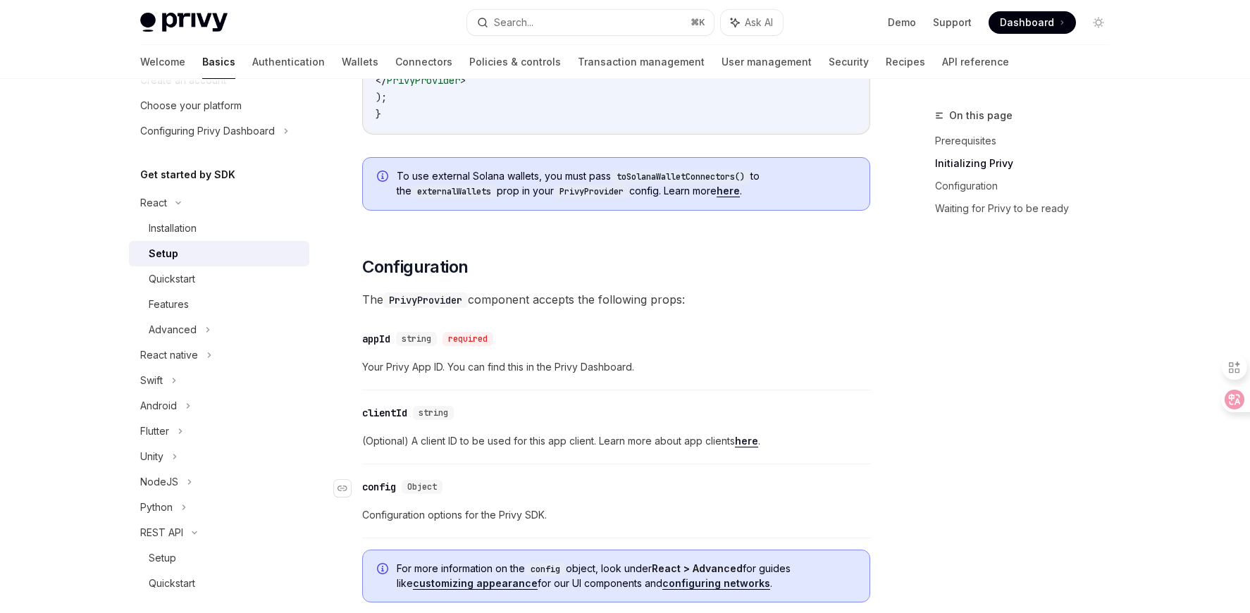
scroll to position [860, 0]
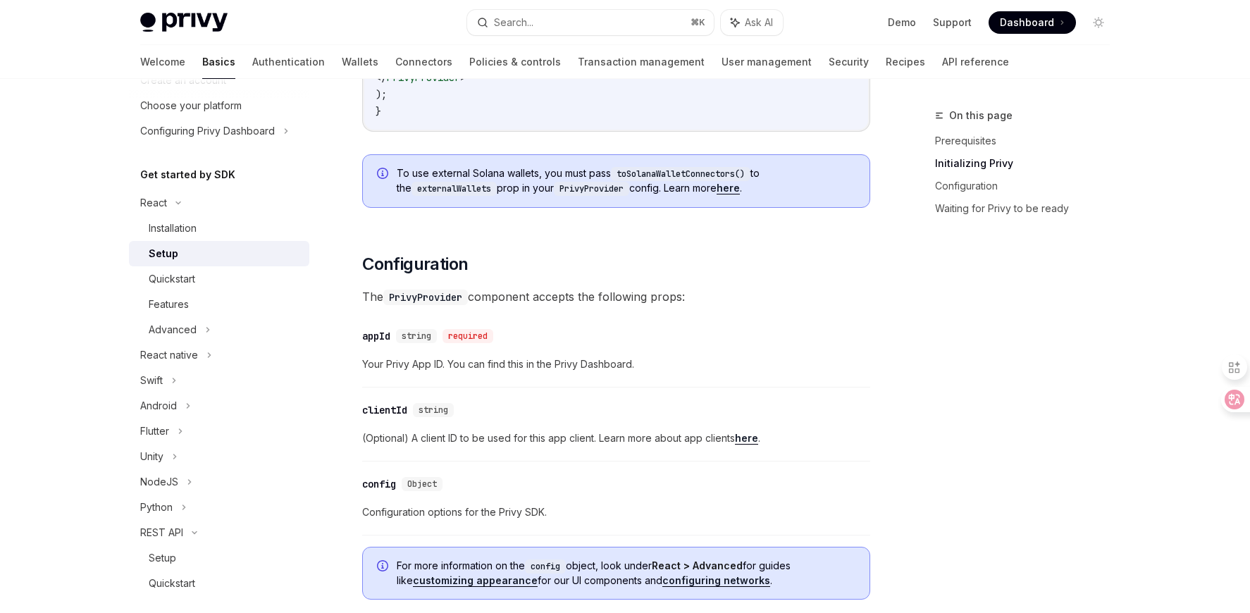
click at [417, 301] on code "PrivyProvider" at bounding box center [425, 298] width 85 height 16
click at [561, 307] on div "​ Prerequisites Before you begin, make sure you have set up your Privy app and …" at bounding box center [616, 378] width 508 height 2123
drag, startPoint x: 484, startPoint y: 297, endPoint x: 666, endPoint y: 301, distance: 181.8
click at [666, 301] on span "The PrivyProvider component accepts the following props:" at bounding box center [616, 297] width 508 height 20
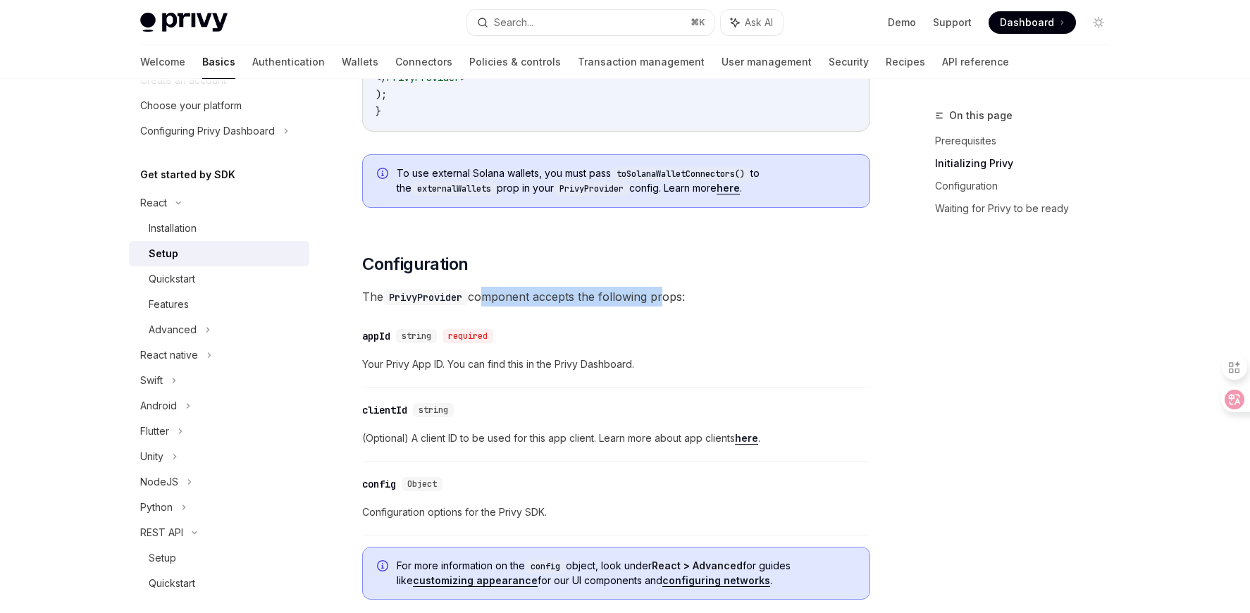
click at [666, 301] on span "The PrivyProvider component accepts the following props:" at bounding box center [616, 297] width 508 height 20
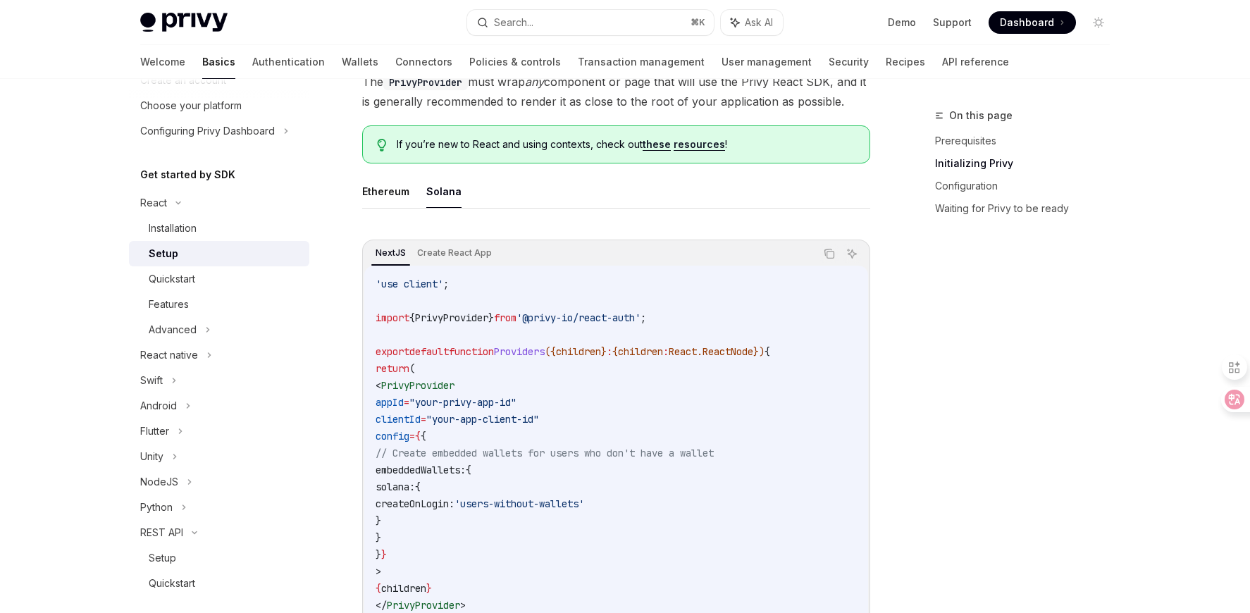
scroll to position [275, 0]
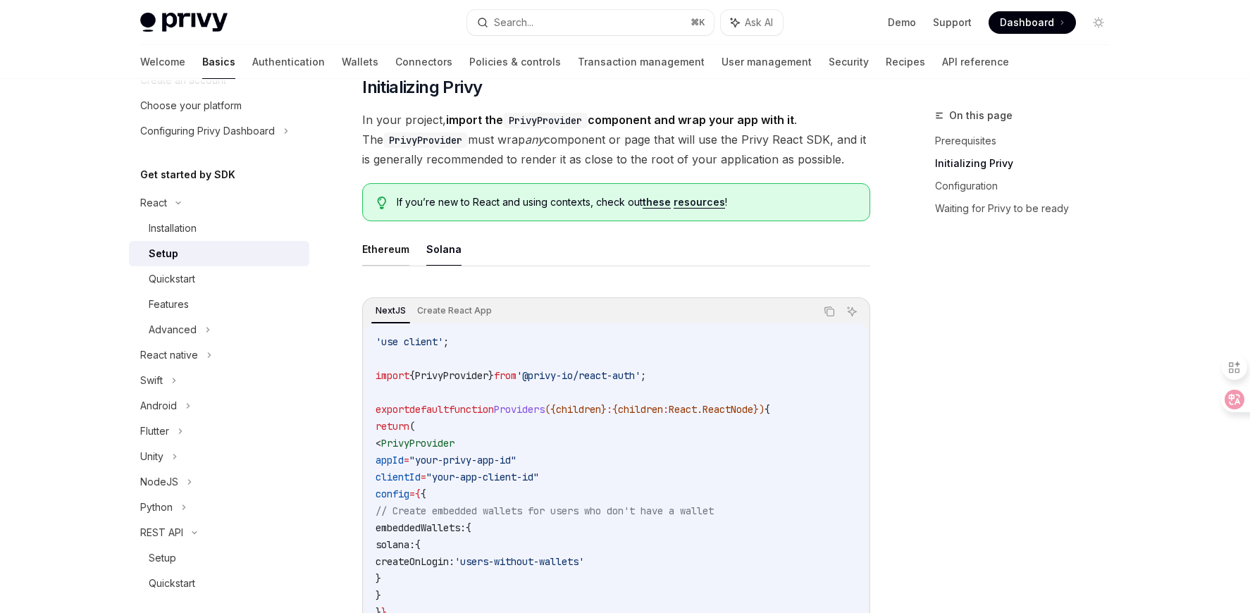
click at [402, 249] on button "Ethereum" at bounding box center [385, 249] width 47 height 33
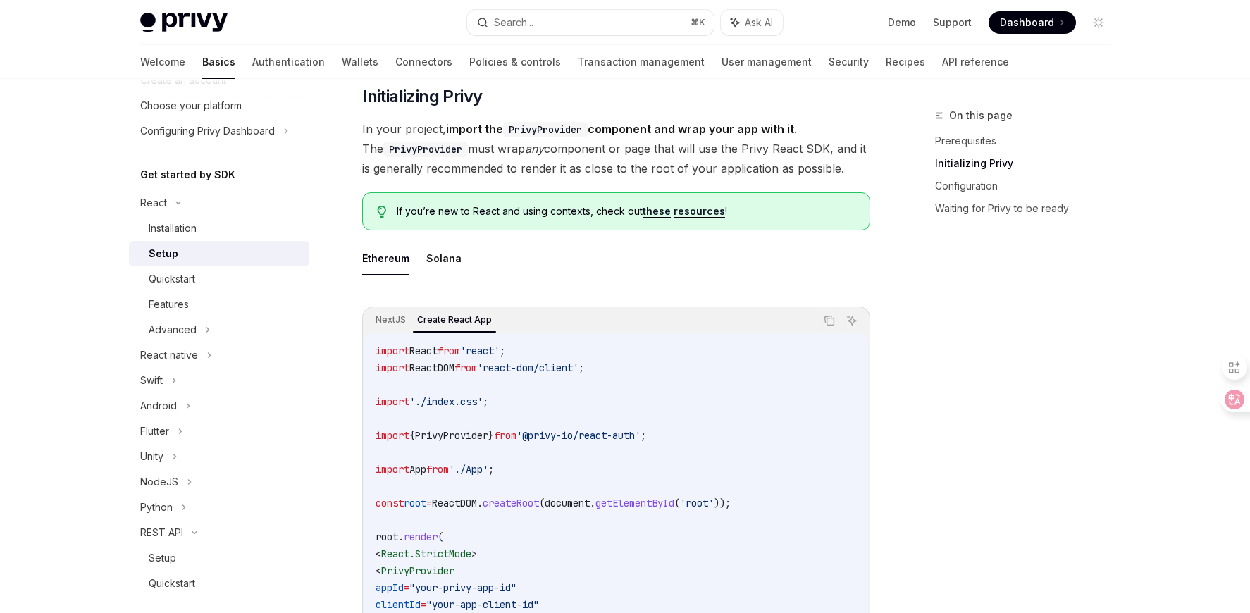
scroll to position [195, 0]
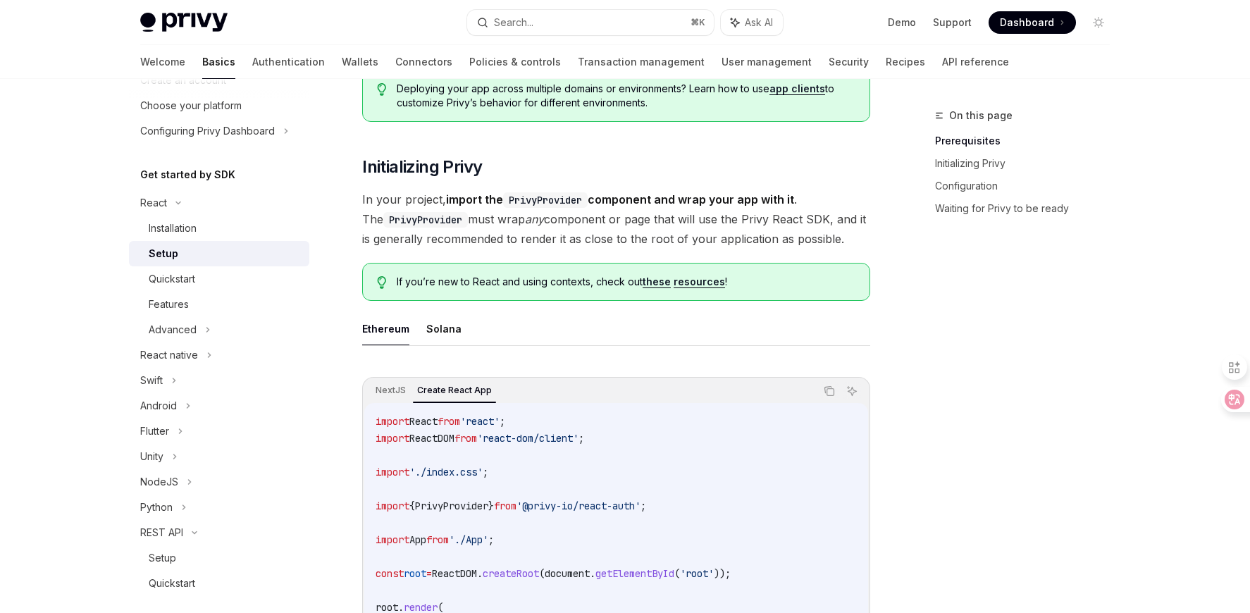
click at [391, 327] on button "Ethereum" at bounding box center [385, 328] width 47 height 33
click at [392, 322] on button "Ethereum" at bounding box center [385, 328] width 47 height 33
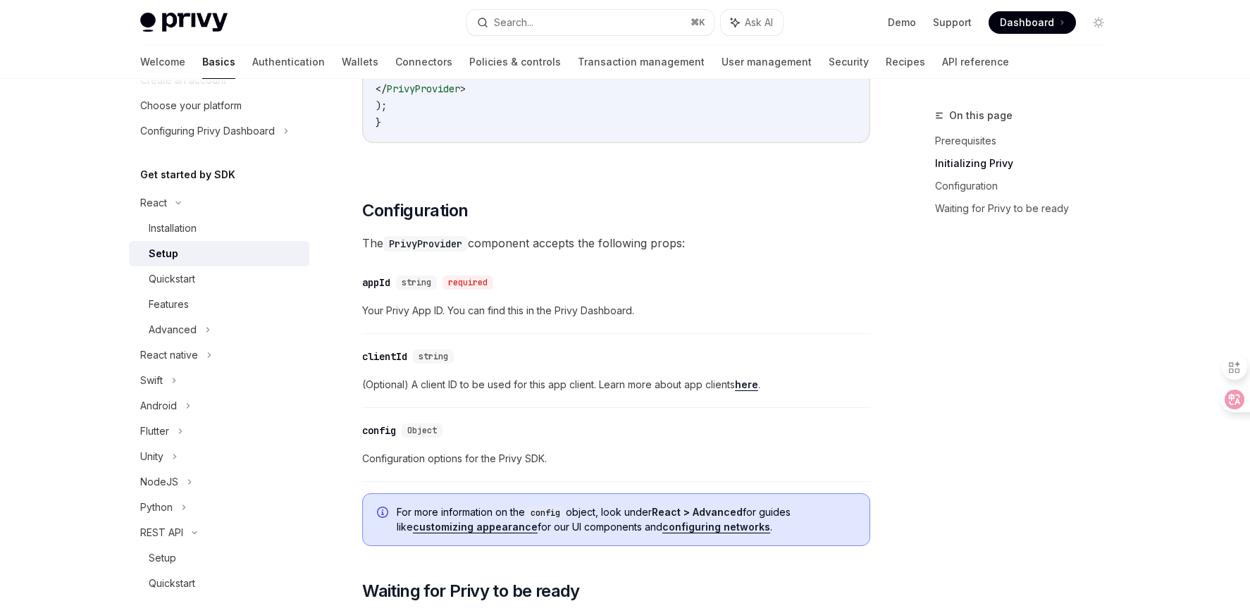
scroll to position [855, 0]
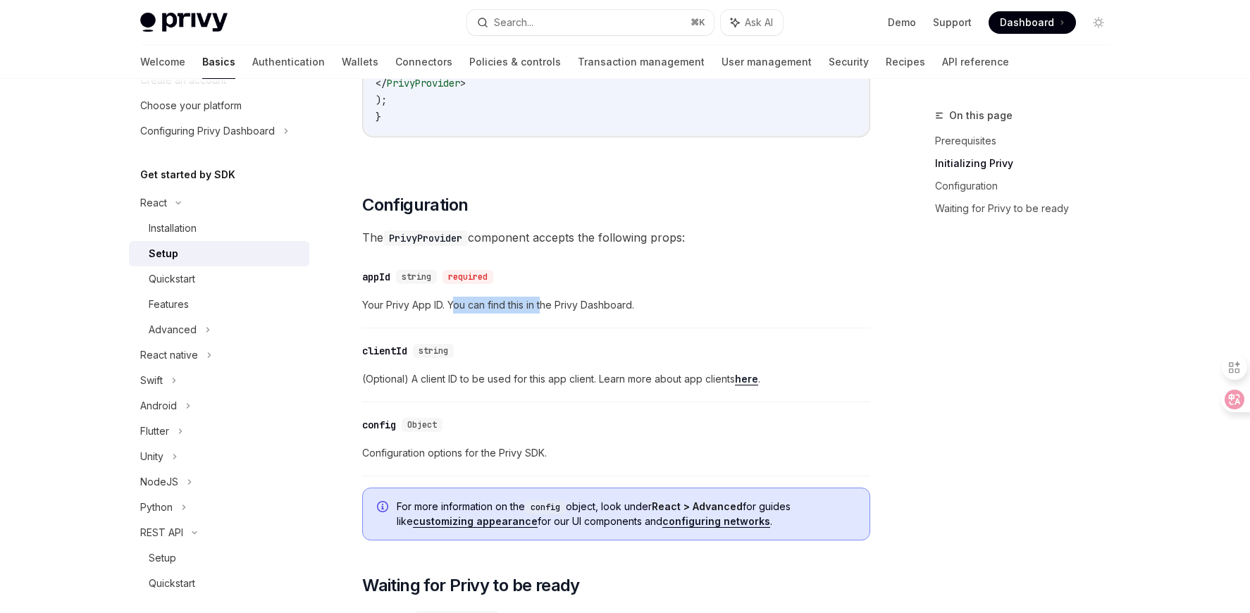
drag, startPoint x: 453, startPoint y: 303, endPoint x: 544, endPoint y: 308, distance: 91.0
click at [544, 308] on span "Your Privy App ID. You can find this in the Privy Dashboard." at bounding box center [616, 305] width 508 height 17
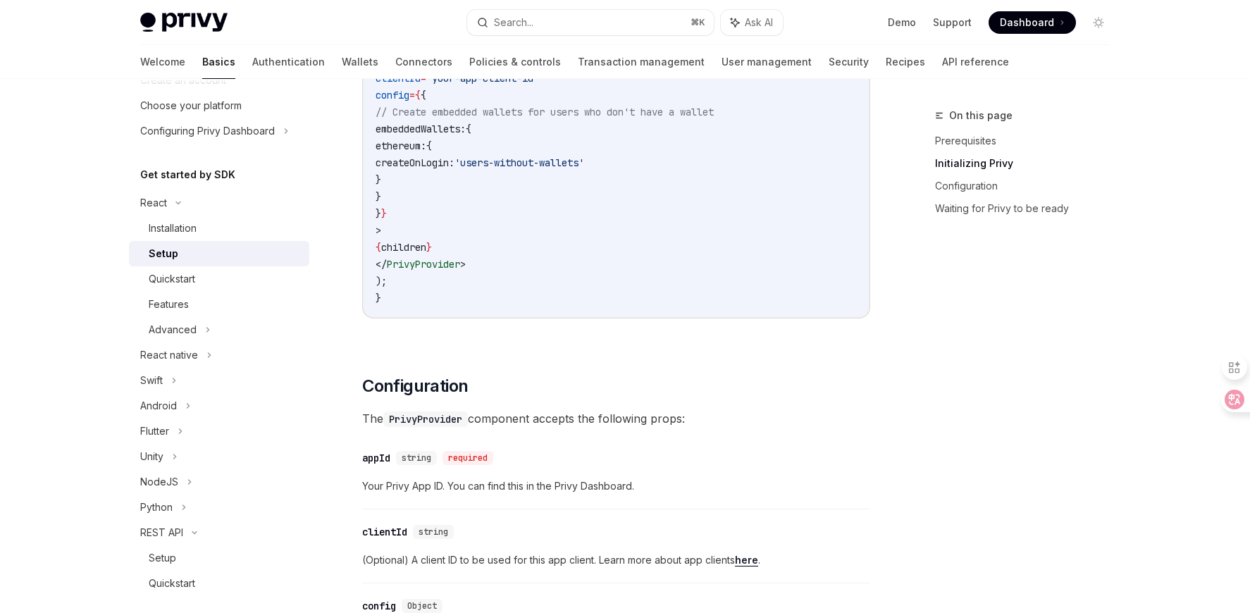
scroll to position [394, 0]
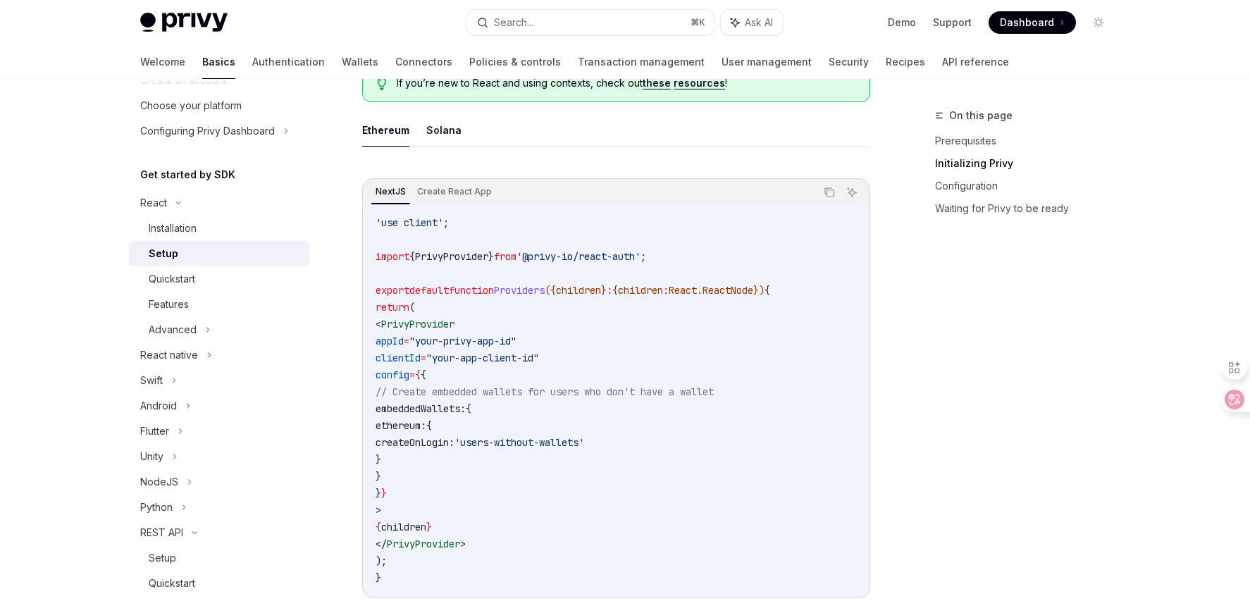
click at [516, 337] on span ""your-privy-app-id"" at bounding box center [462, 341] width 107 height 13
click at [514, 363] on span ""your-app-client-id"" at bounding box center [482, 358] width 113 height 13
click at [606, 430] on code "'use client' ; import { PrivyProvider } from '@privy-io/react-auth' ; export de…" at bounding box center [616, 400] width 481 height 372
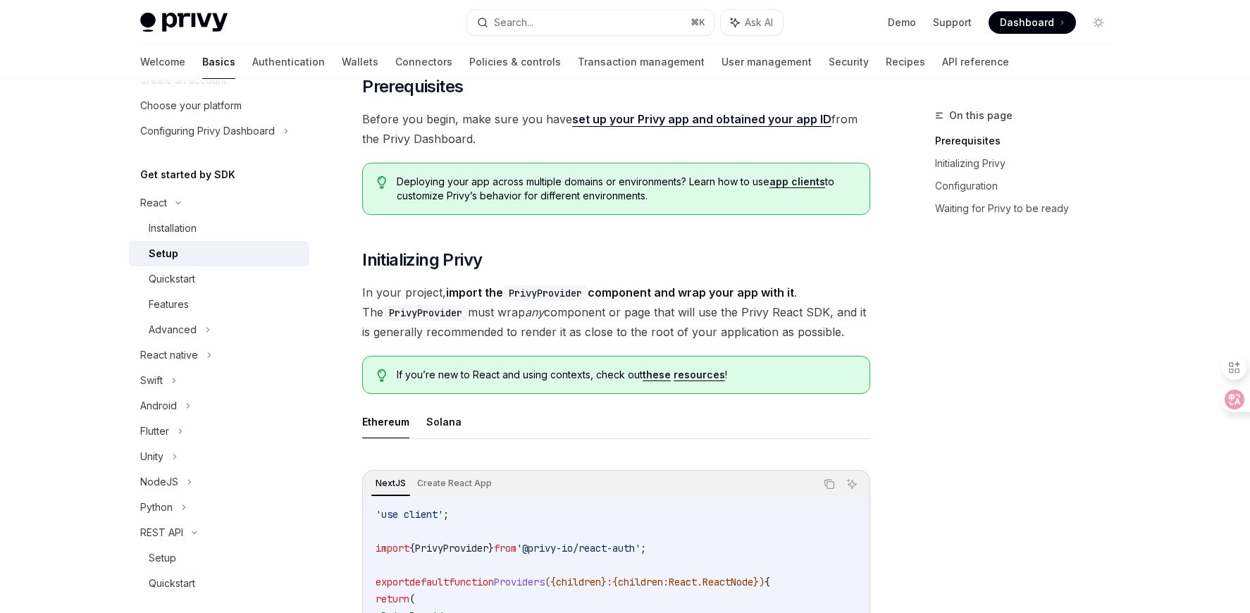
scroll to position [79, 0]
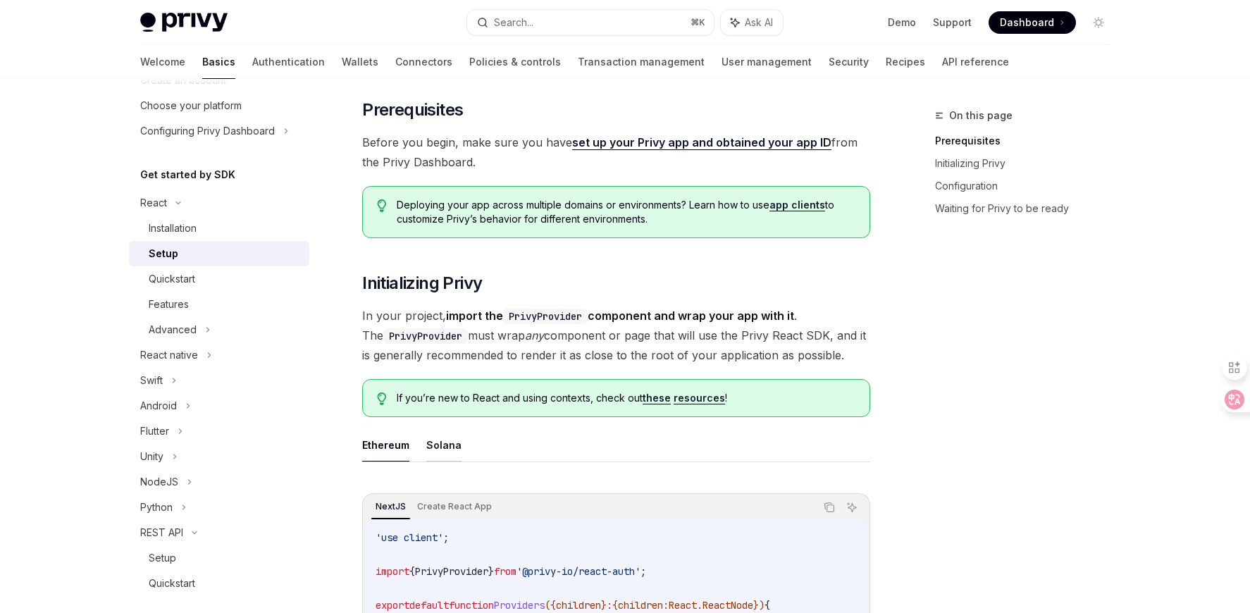
click at [439, 441] on button "Solana" at bounding box center [443, 444] width 35 height 33
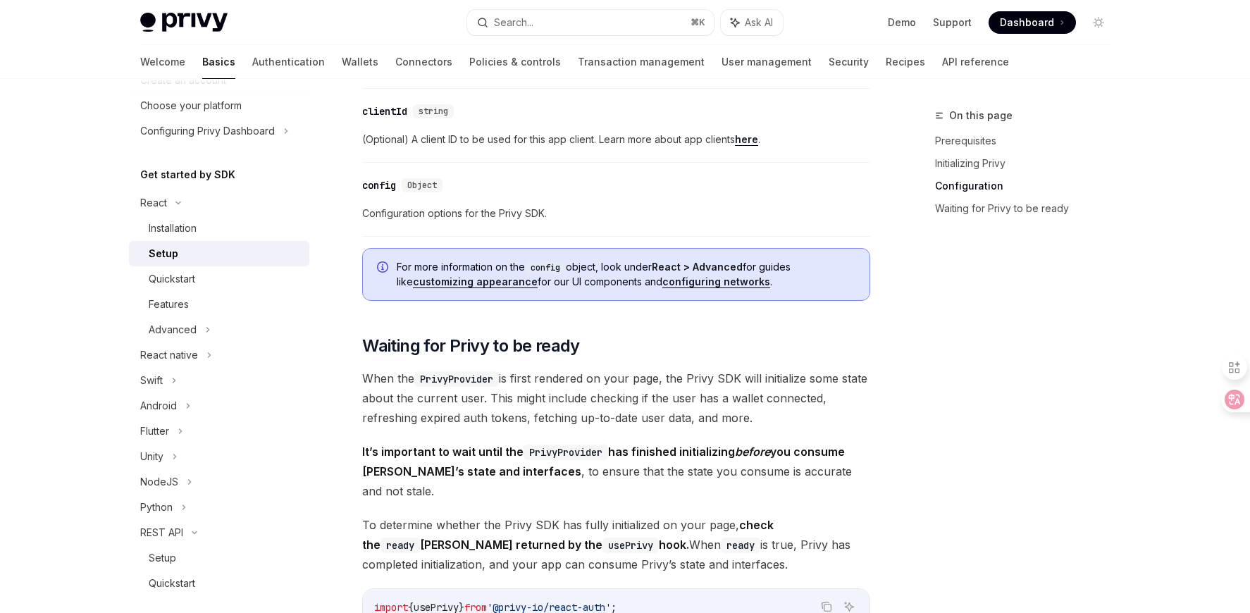
scroll to position [1215, 0]
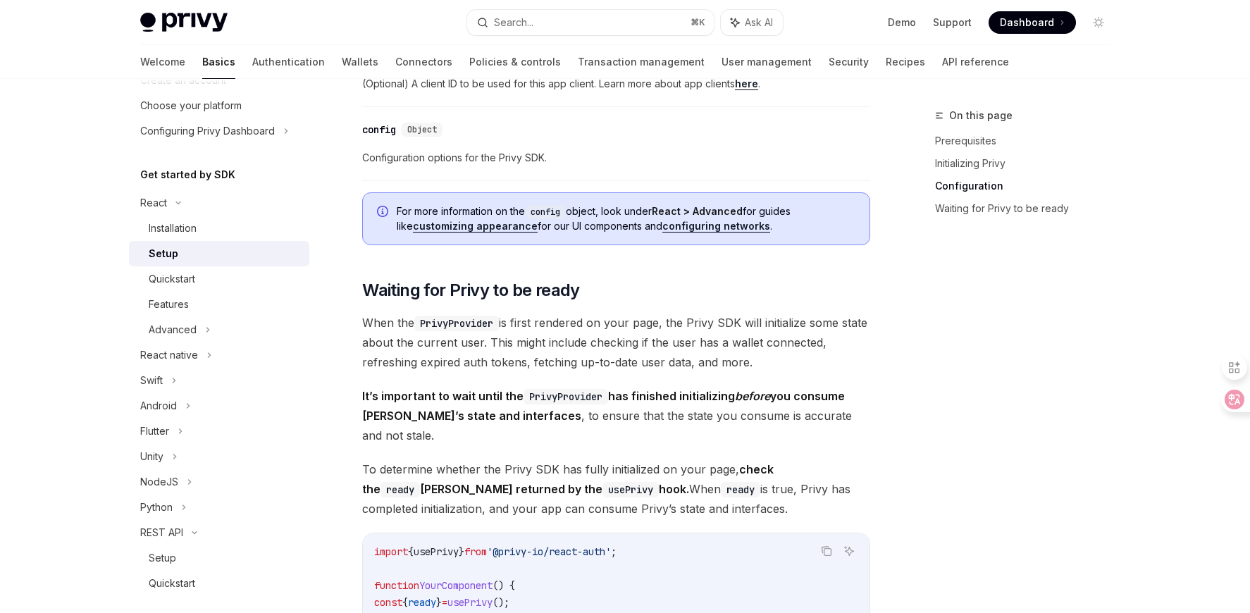
click at [671, 345] on span "When the PrivyProvider is first rendered on your page, the Privy SDK will initi…" at bounding box center [616, 342] width 508 height 59
click at [808, 363] on span "When the PrivyProvider is first rendered on your page, the Privy SDK will initi…" at bounding box center [616, 342] width 508 height 59
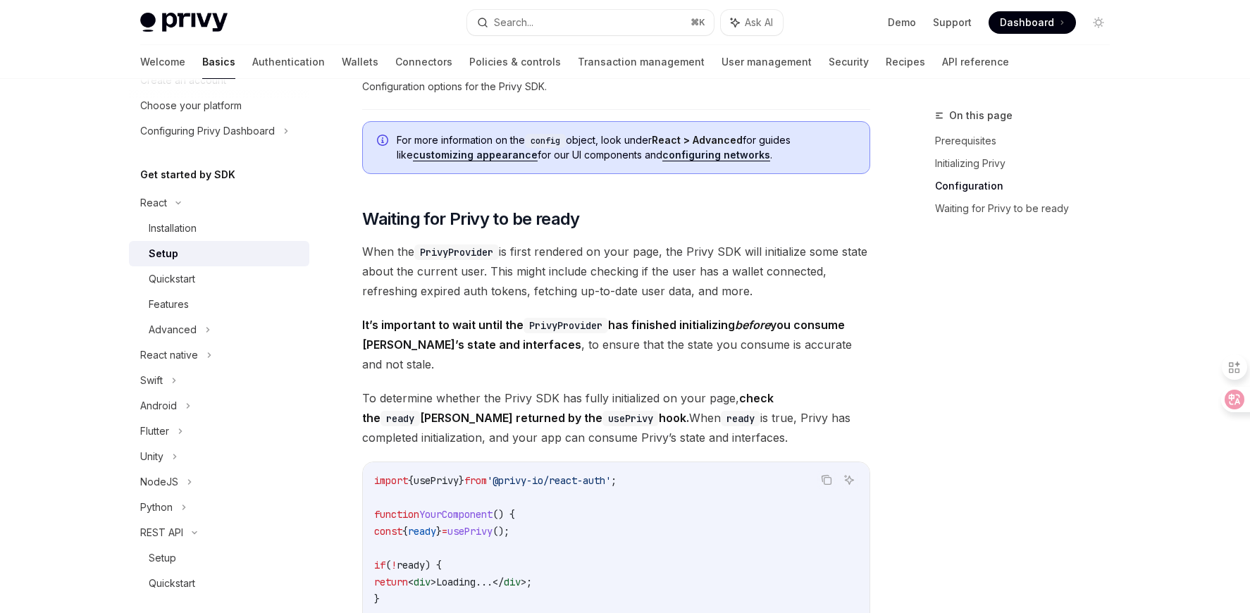
scroll to position [1287, 0]
drag, startPoint x: 587, startPoint y: 272, endPoint x: 769, endPoint y: 277, distance: 182.5
click at [769, 277] on span "When the PrivyProvider is first rendered on your page, the Privy SDK will initi…" at bounding box center [616, 270] width 508 height 59
click at [658, 320] on strong "It’s important to wait until the PrivyProvider has finished initializing before…" at bounding box center [603, 334] width 483 height 34
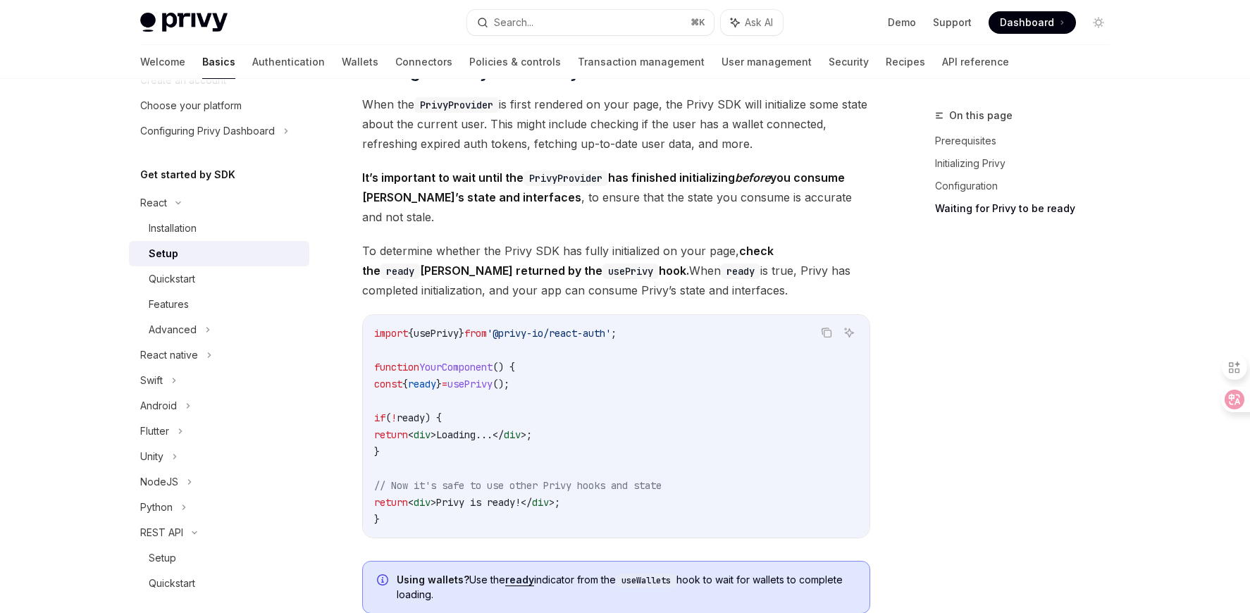
scroll to position [1438, 0]
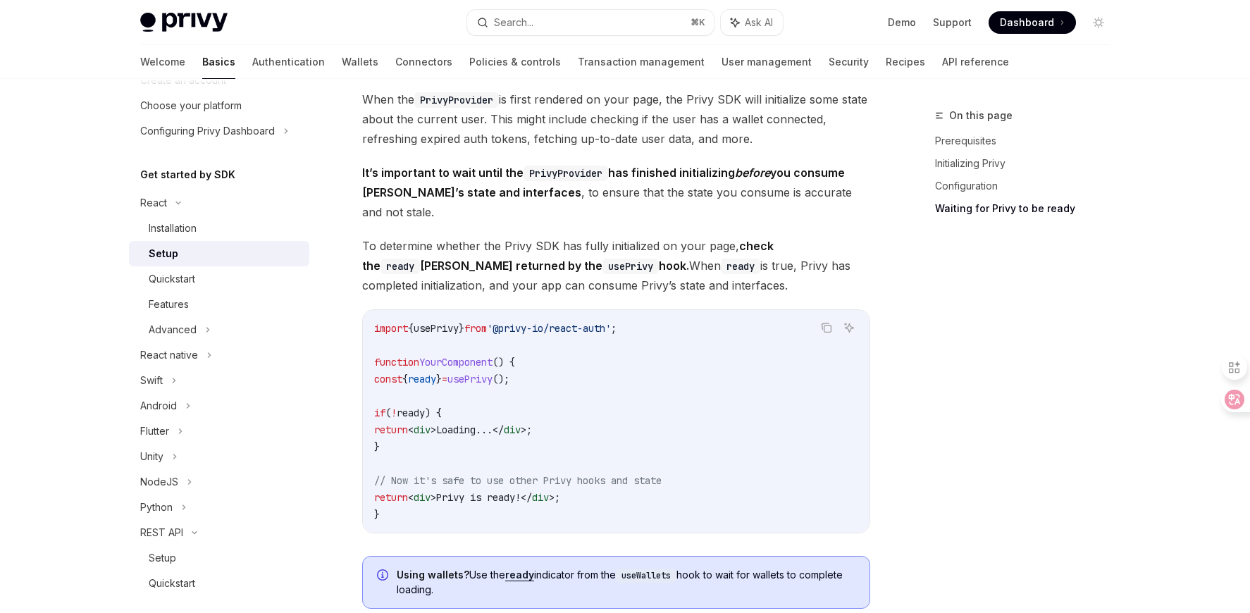
click at [442, 373] on span "}" at bounding box center [439, 379] width 6 height 13
click at [436, 373] on span "ready" at bounding box center [422, 379] width 28 height 13
drag, startPoint x: 610, startPoint y: 264, endPoint x: 720, endPoint y: 278, distance: 110.8
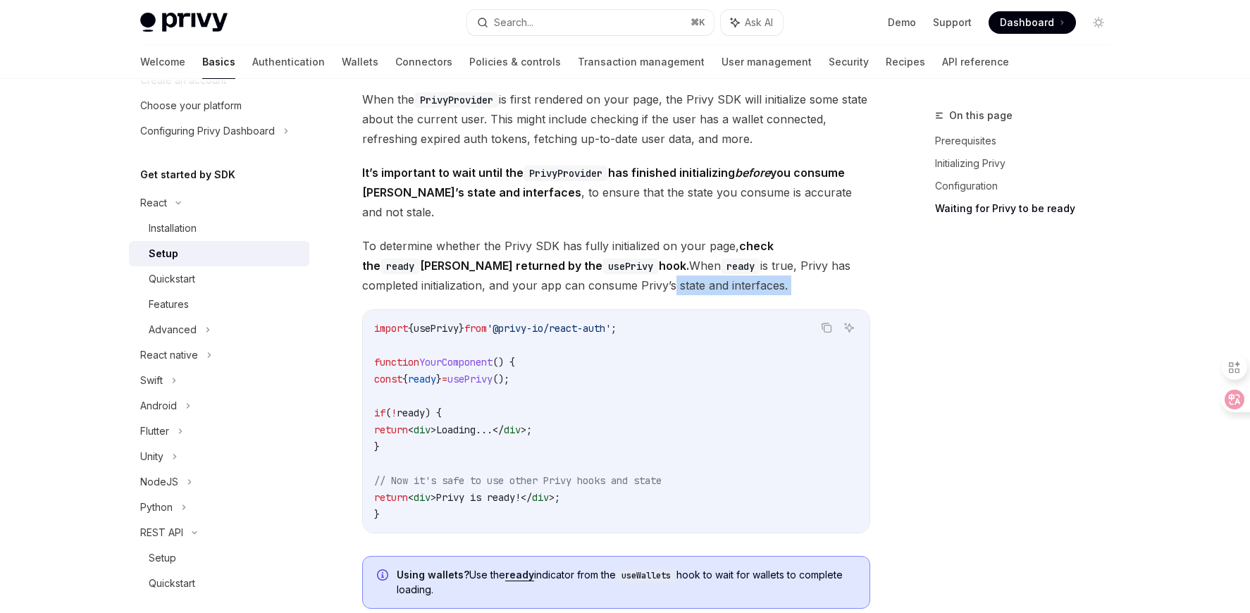
click at [766, 266] on span "To determine whether the Privy SDK has fully initialized on your page, check th…" at bounding box center [616, 265] width 508 height 59
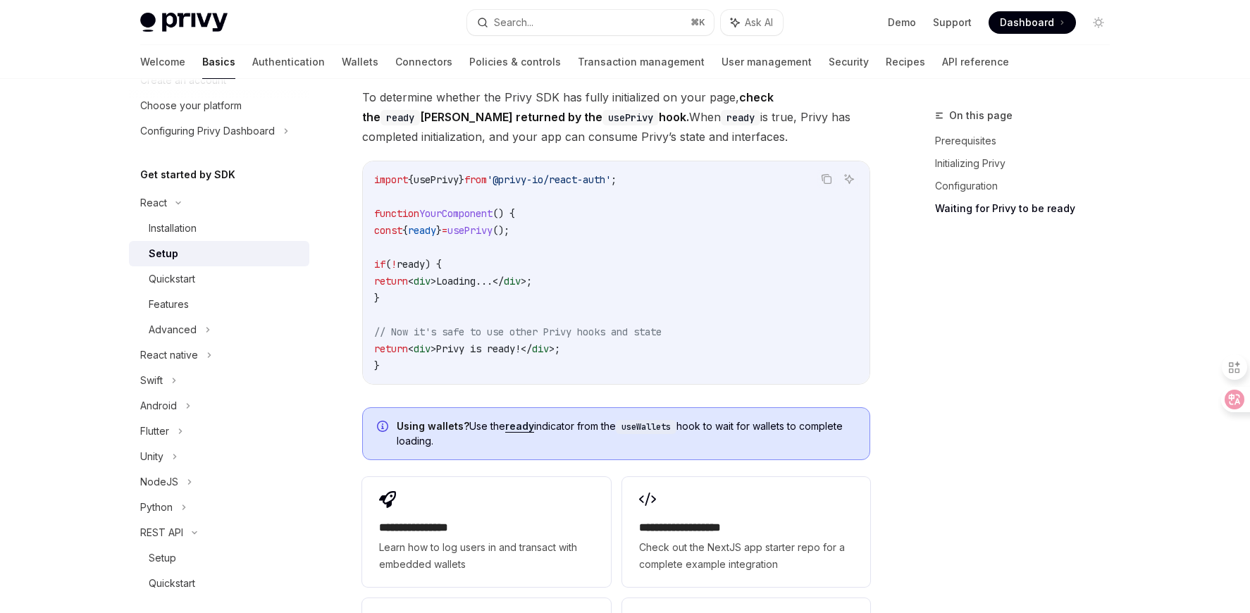
scroll to position [1587, 0]
drag, startPoint x: 399, startPoint y: 237, endPoint x: 581, endPoint y: 284, distance: 187.8
click at [581, 284] on code "import { usePrivy } from '@privy-io/react-auth' ; function YourComponent () { c…" at bounding box center [616, 272] width 484 height 203
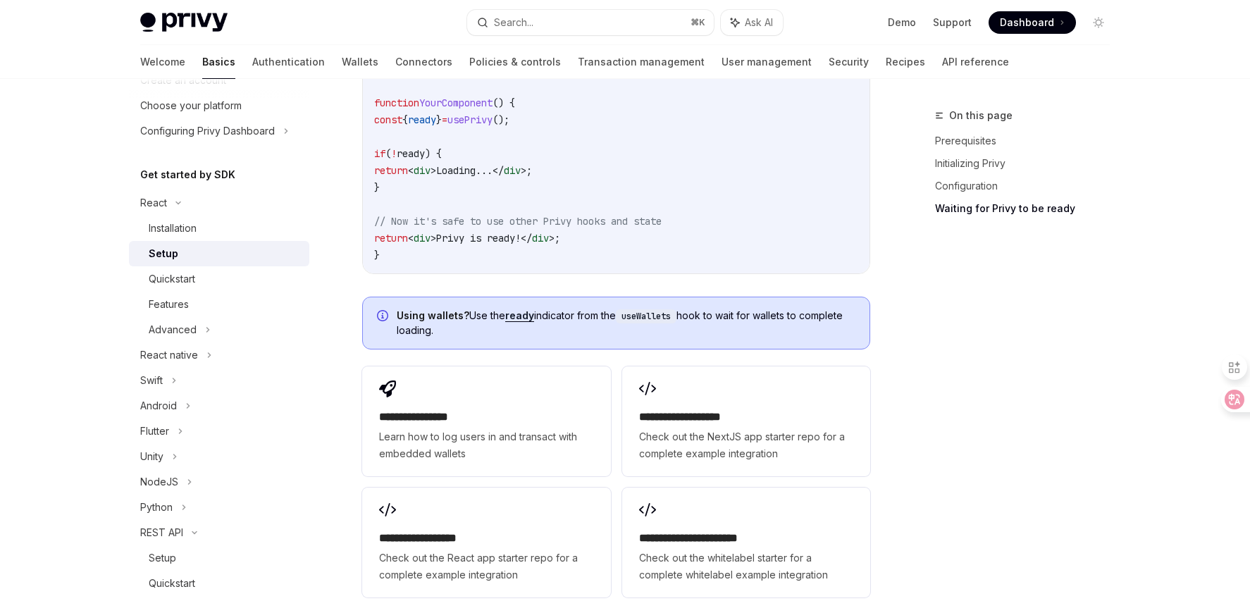
scroll to position [1876, 0]
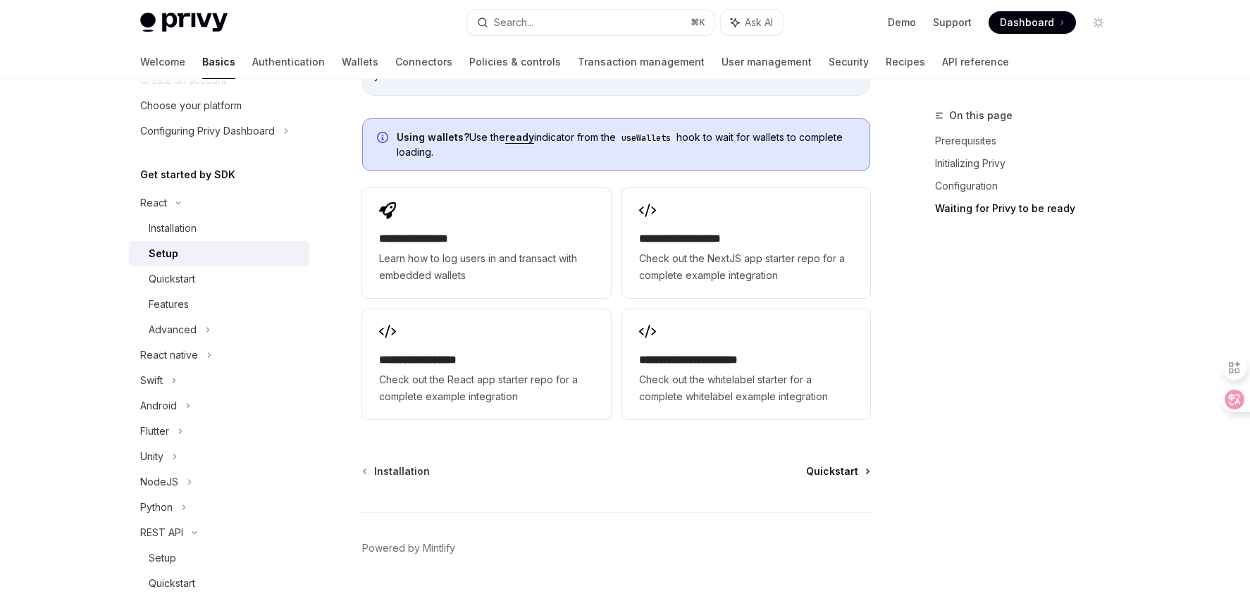
click at [836, 464] on span "Quickstart" at bounding box center [832, 471] width 52 height 14
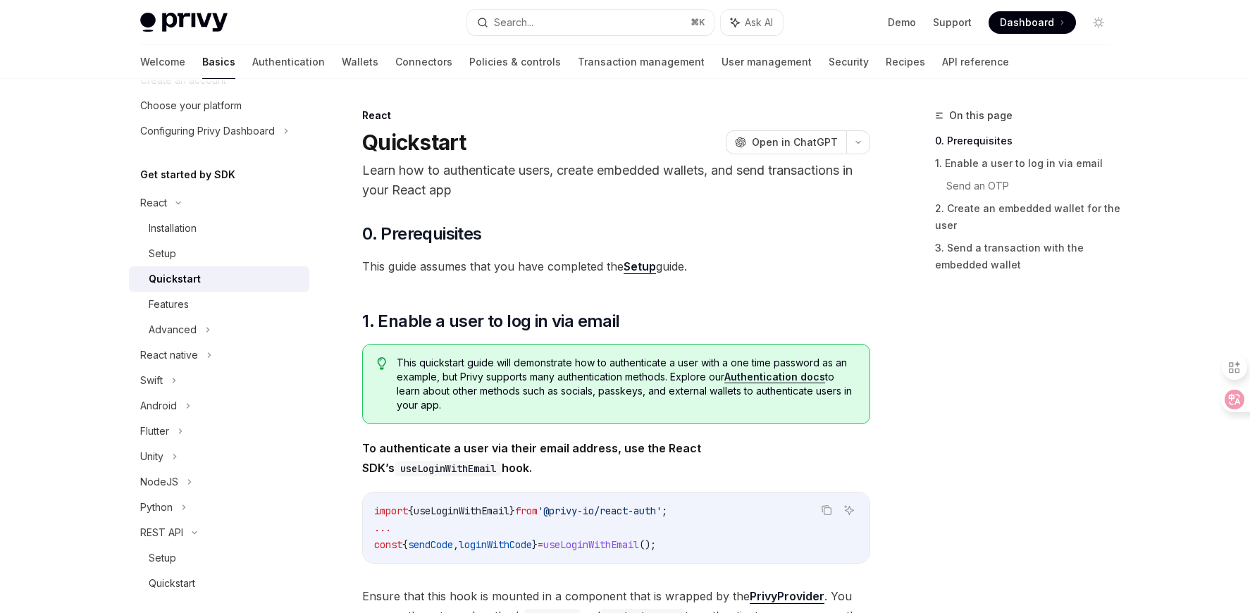
click at [624, 173] on p "Learn how to authenticate users, create embedded wallets, and send transactions…" at bounding box center [616, 180] width 508 height 39
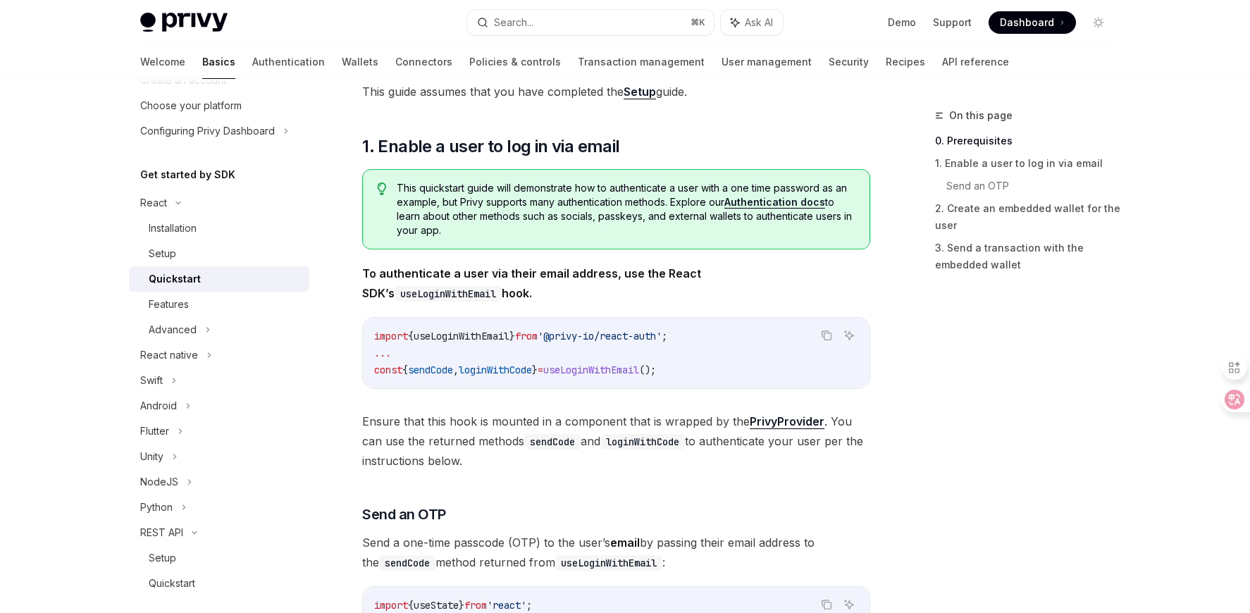
scroll to position [178, 0]
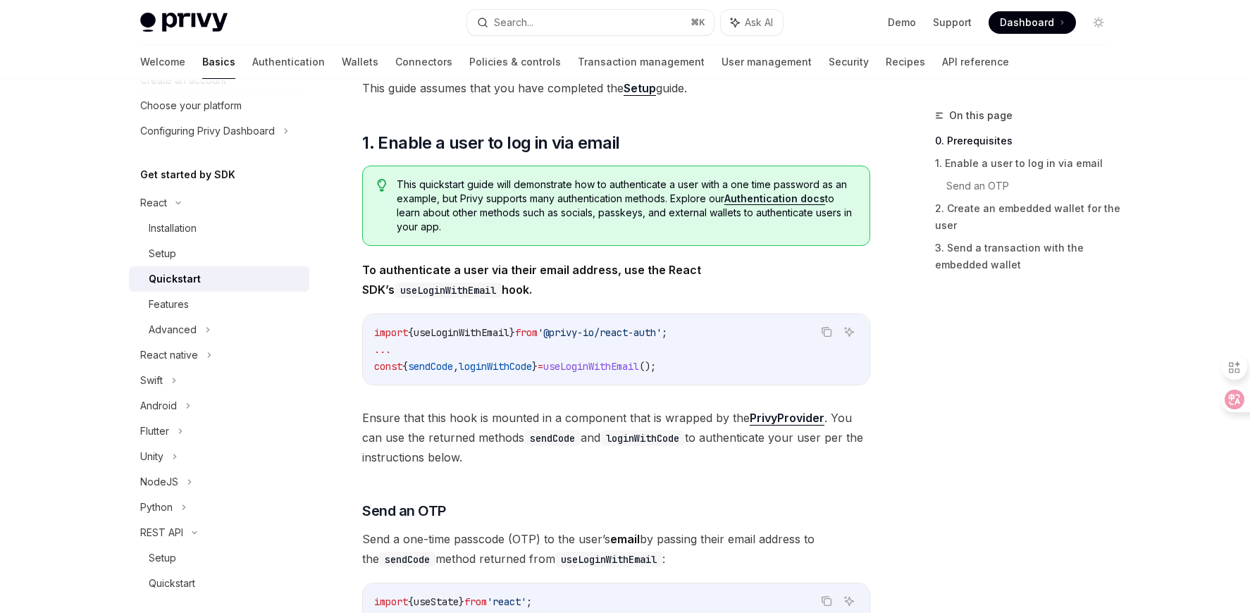
click at [485, 327] on span "useLoginWithEmail" at bounding box center [462, 332] width 96 height 13
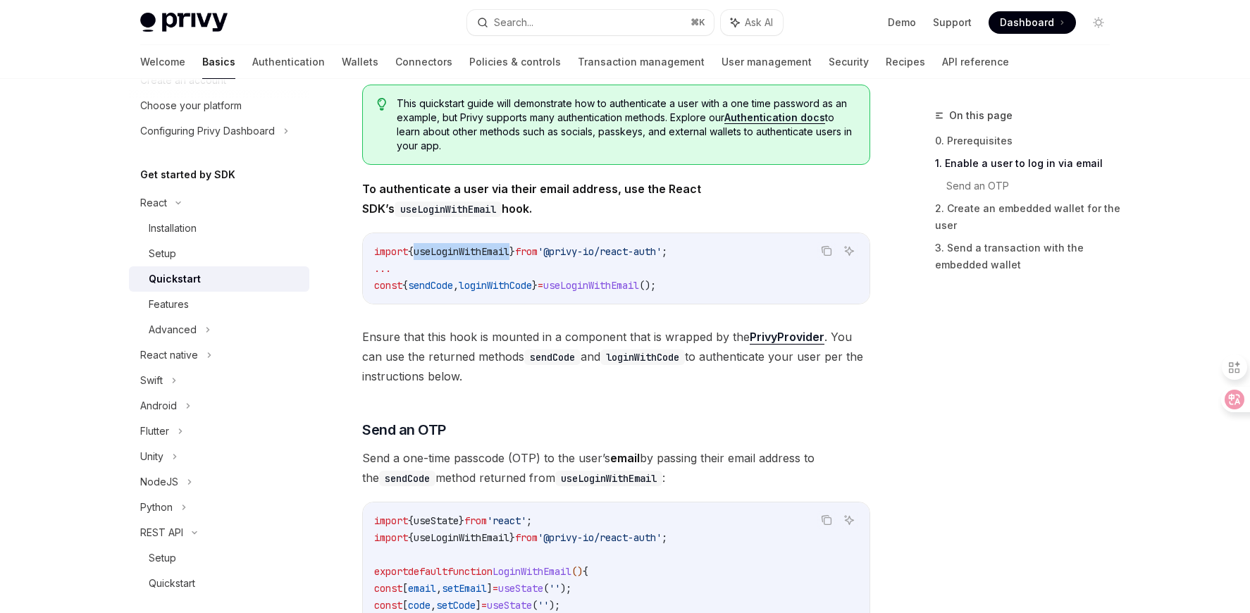
scroll to position [259, 0]
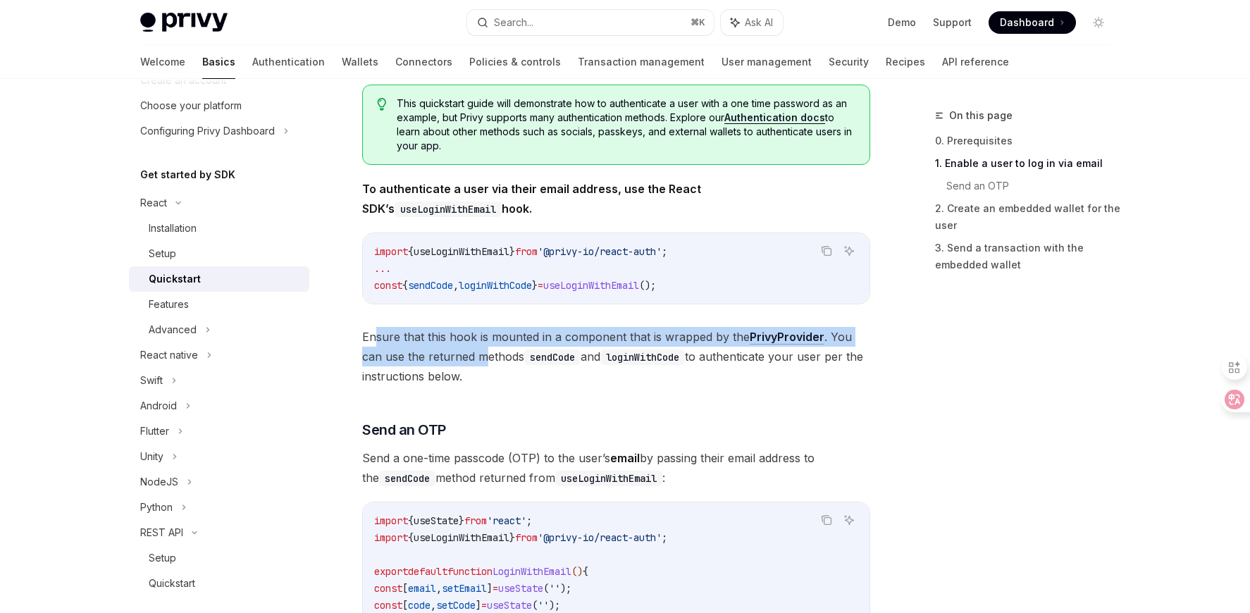
drag, startPoint x: 375, startPoint y: 332, endPoint x: 487, endPoint y: 349, distance: 113.4
click at [487, 349] on span "Ensure that this hook is mounted in a component that is wrapped by the PrivyPro…" at bounding box center [616, 356] width 508 height 59
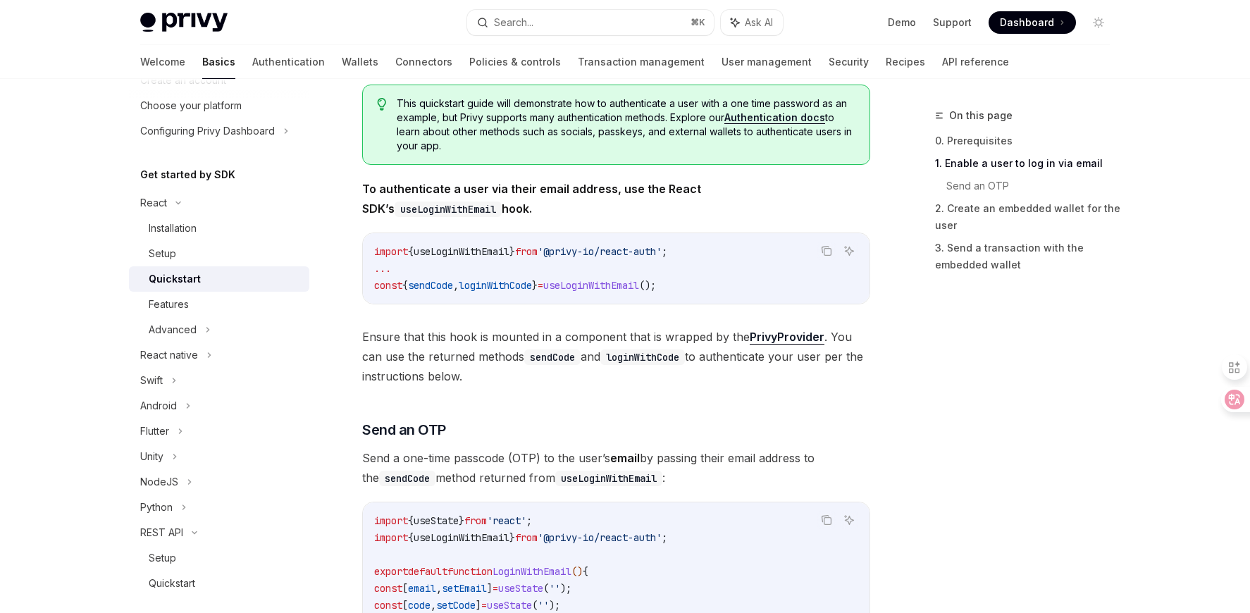
click at [410, 354] on span "Ensure that this hook is mounted in a component that is wrapped by the PrivyPro…" at bounding box center [616, 356] width 508 height 59
drag, startPoint x: 371, startPoint y: 363, endPoint x: 553, endPoint y: 361, distance: 182.5
click at [553, 361] on span "Ensure that this hook is mounted in a component that is wrapped by the PrivyPro…" at bounding box center [616, 356] width 508 height 59
click at [532, 361] on code "sendCode" at bounding box center [552, 357] width 56 height 16
click at [581, 357] on code "sendCode" at bounding box center [552, 357] width 56 height 16
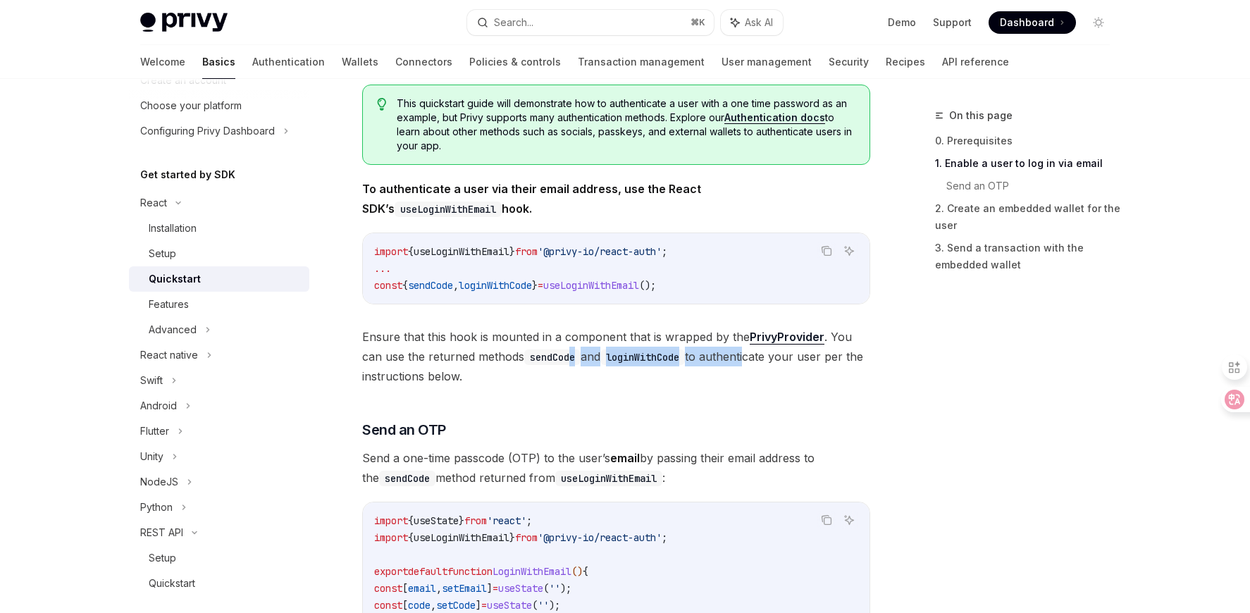
drag, startPoint x: 572, startPoint y: 357, endPoint x: 755, endPoint y: 364, distance: 182.6
click at [755, 364] on span "Ensure that this hook is mounted in a component that is wrapped by the PrivyPro…" at bounding box center [616, 356] width 508 height 59
drag, startPoint x: 394, startPoint y: 373, endPoint x: 490, endPoint y: 377, distance: 95.9
click at [490, 377] on span "Ensure that this hook is mounted in a component that is wrapped by the PrivyPro…" at bounding box center [616, 356] width 508 height 59
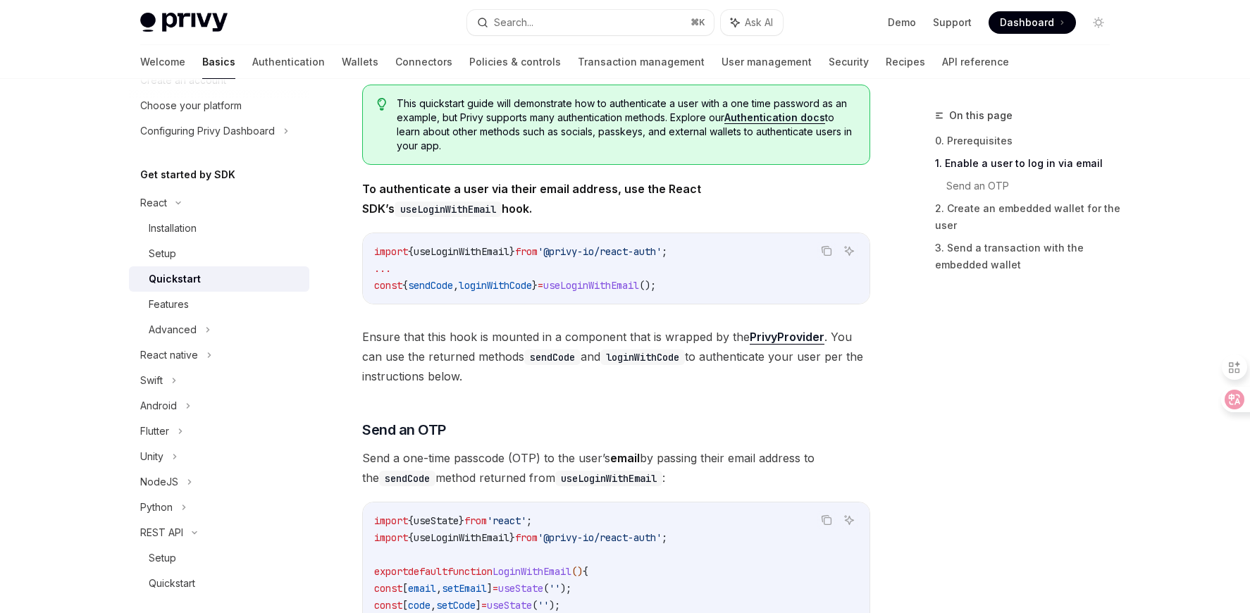
click at [490, 377] on span "Ensure that this hook is mounted in a component that is wrapped by the PrivyPro…" at bounding box center [616, 356] width 508 height 59
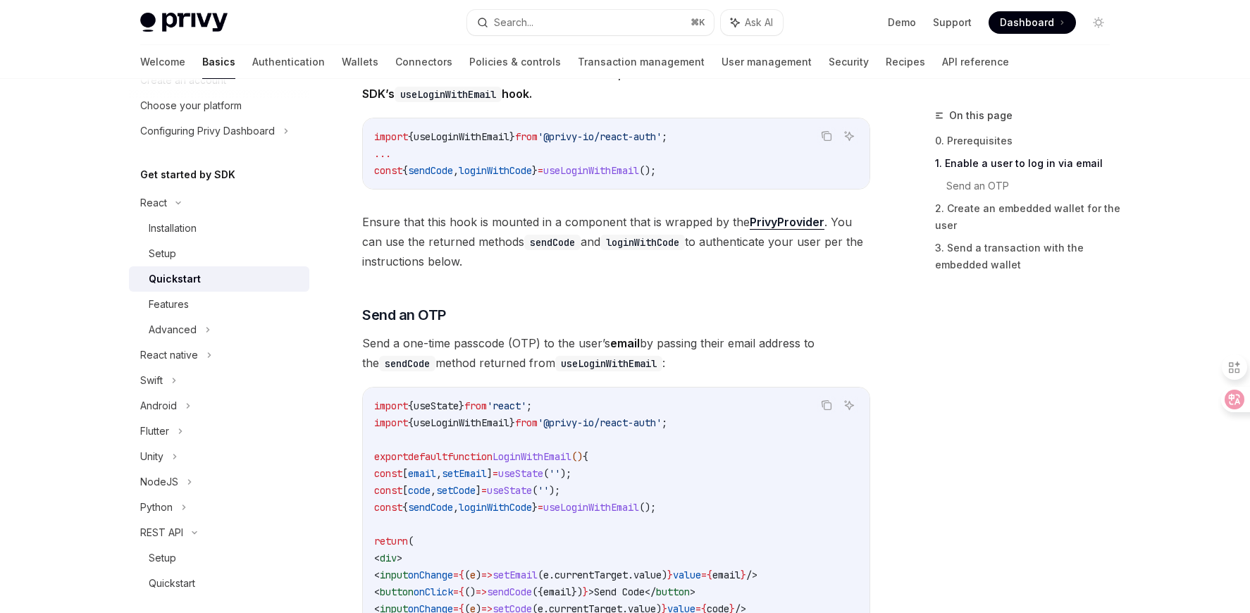
scroll to position [380, 0]
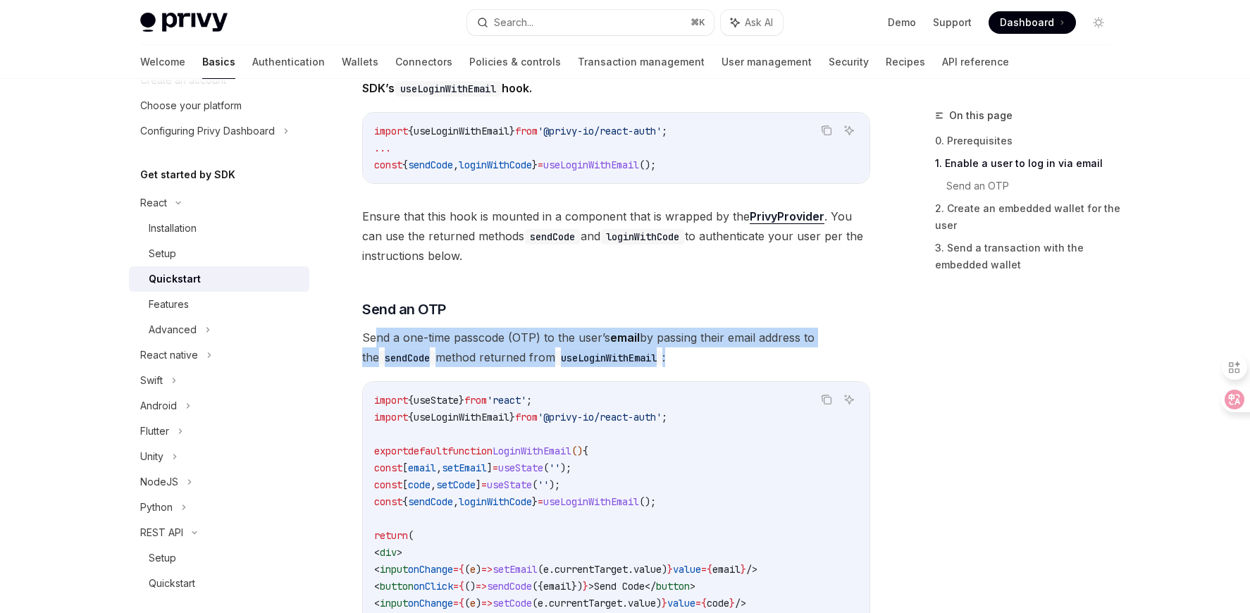
drag, startPoint x: 377, startPoint y: 335, endPoint x: 678, endPoint y: 349, distance: 301.1
click at [678, 349] on span "Send a one-time passcode (OTP) to the user’s email by passing their email addre…" at bounding box center [616, 347] width 508 height 39
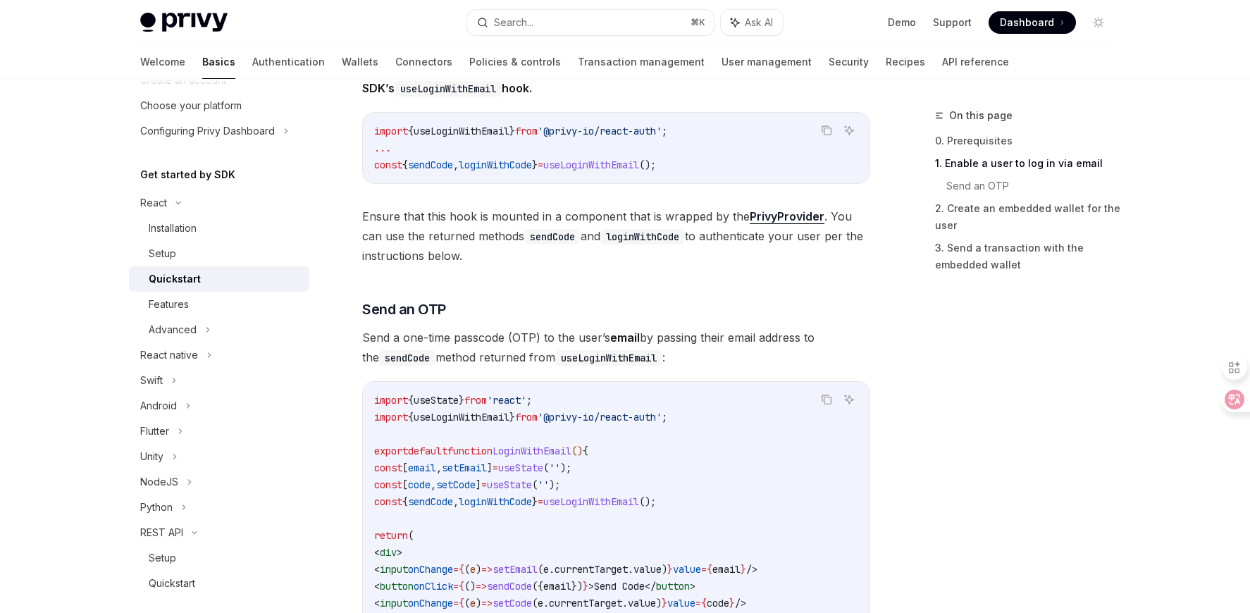
click at [690, 328] on span "Send a one-time passcode (OTP) to the user’s email by passing their email addre…" at bounding box center [616, 347] width 508 height 39
drag, startPoint x: 709, startPoint y: 338, endPoint x: 798, endPoint y: 343, distance: 88.9
click at [798, 343] on span "Send a one-time passcode (OTP) to the user’s email by passing their email addre…" at bounding box center [616, 347] width 508 height 39
click at [578, 306] on h3 "​ Send an OTP" at bounding box center [616, 309] width 508 height 20
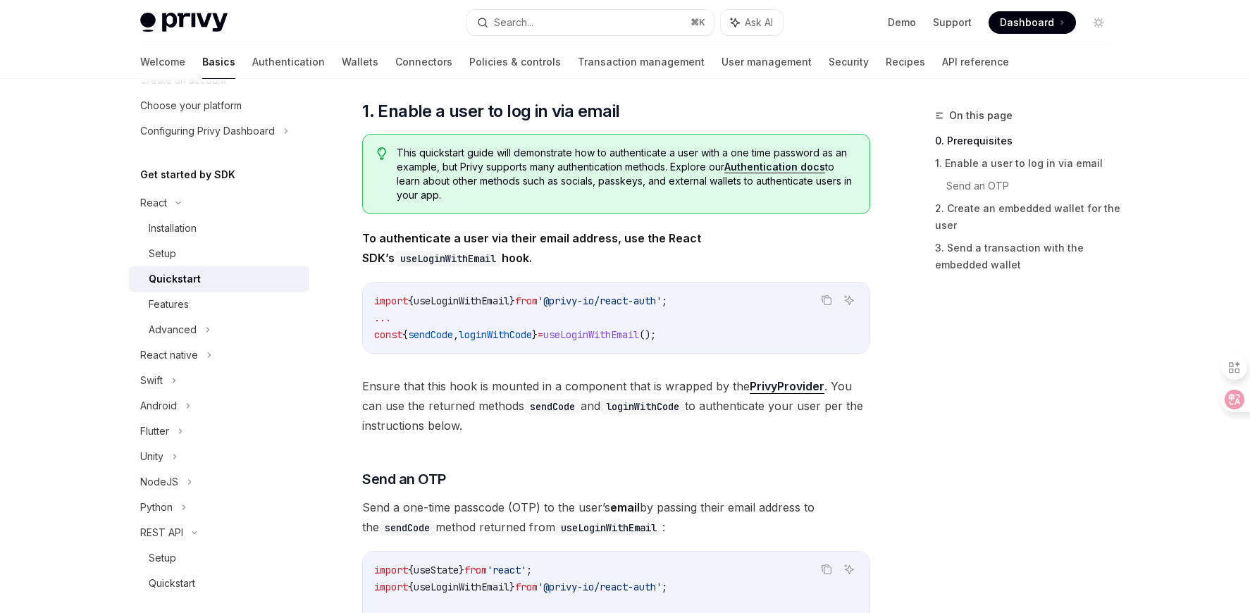
scroll to position [0, 0]
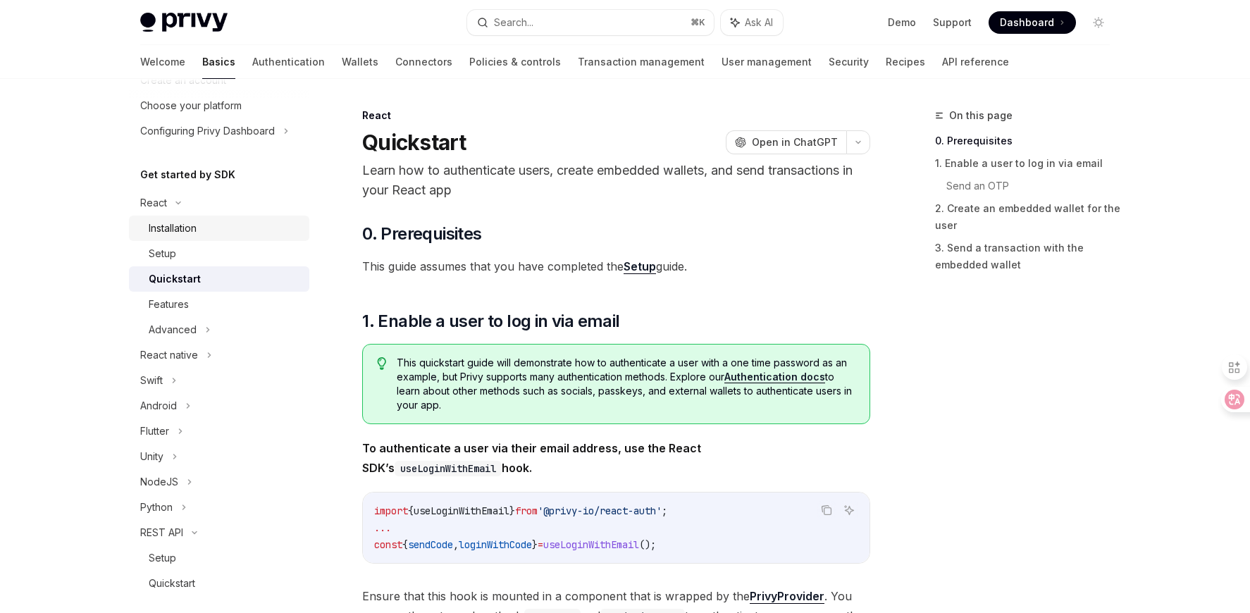
click at [159, 235] on div "Installation" at bounding box center [173, 228] width 48 height 17
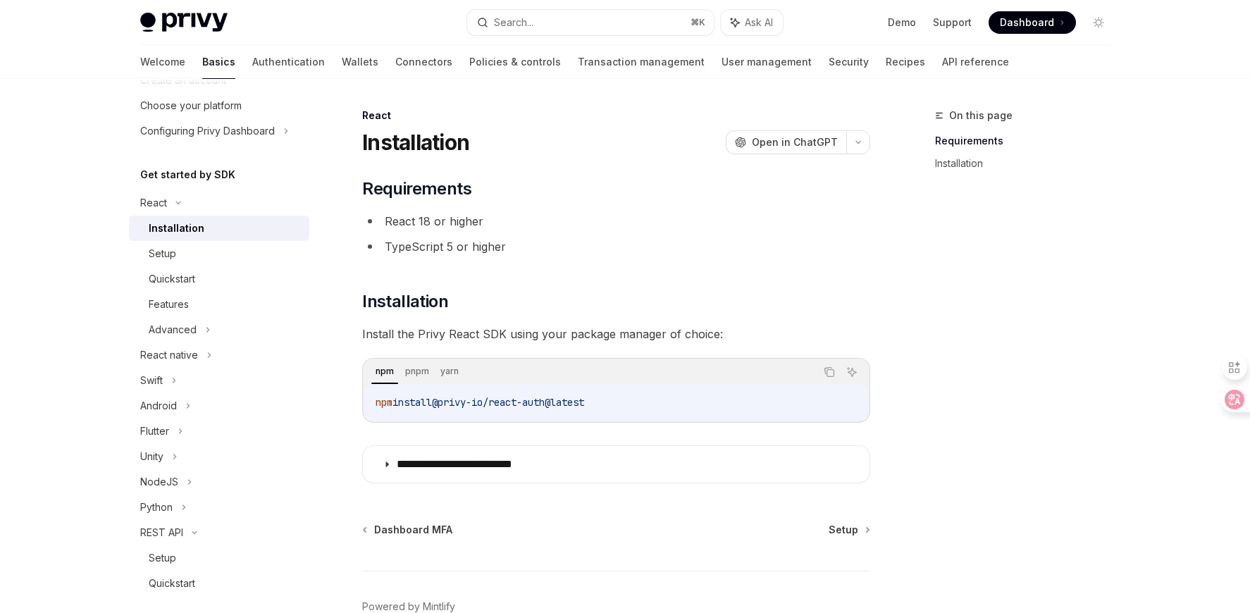
click at [699, 320] on div "**********" at bounding box center [616, 331] width 508 height 306
click at [829, 372] on icon "Copy the contents from the code block" at bounding box center [829, 371] width 11 height 11
click at [831, 371] on icon "Copy the contents from the code block" at bounding box center [829, 371] width 11 height 11
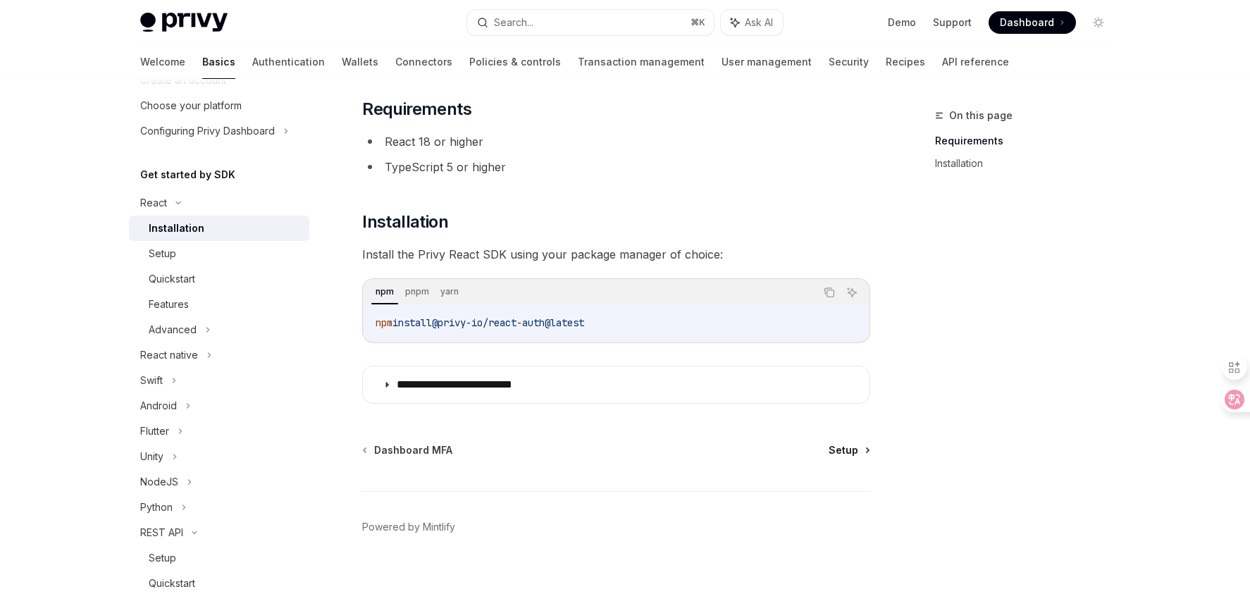
drag, startPoint x: 856, startPoint y: 450, endPoint x: 845, endPoint y: 451, distance: 11.3
click at [856, 450] on span "Setup" at bounding box center [844, 450] width 30 height 14
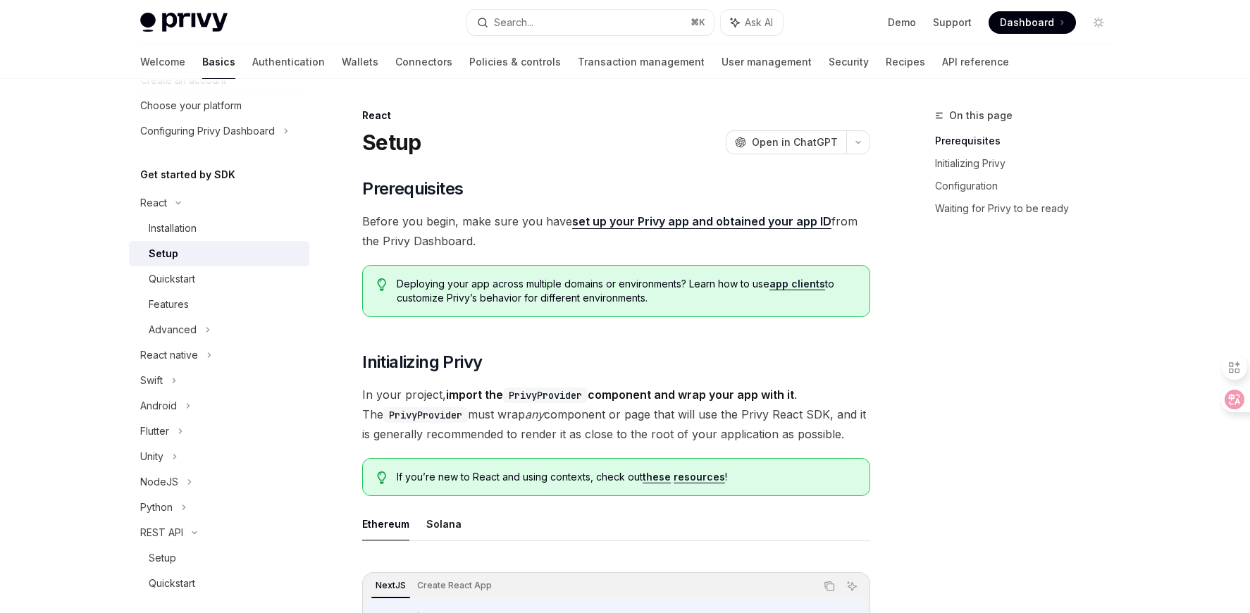
type textarea "*"
click at [492, 242] on span "Before you begin, make sure you have set up your Privy app and obtained your ap…" at bounding box center [616, 230] width 508 height 39
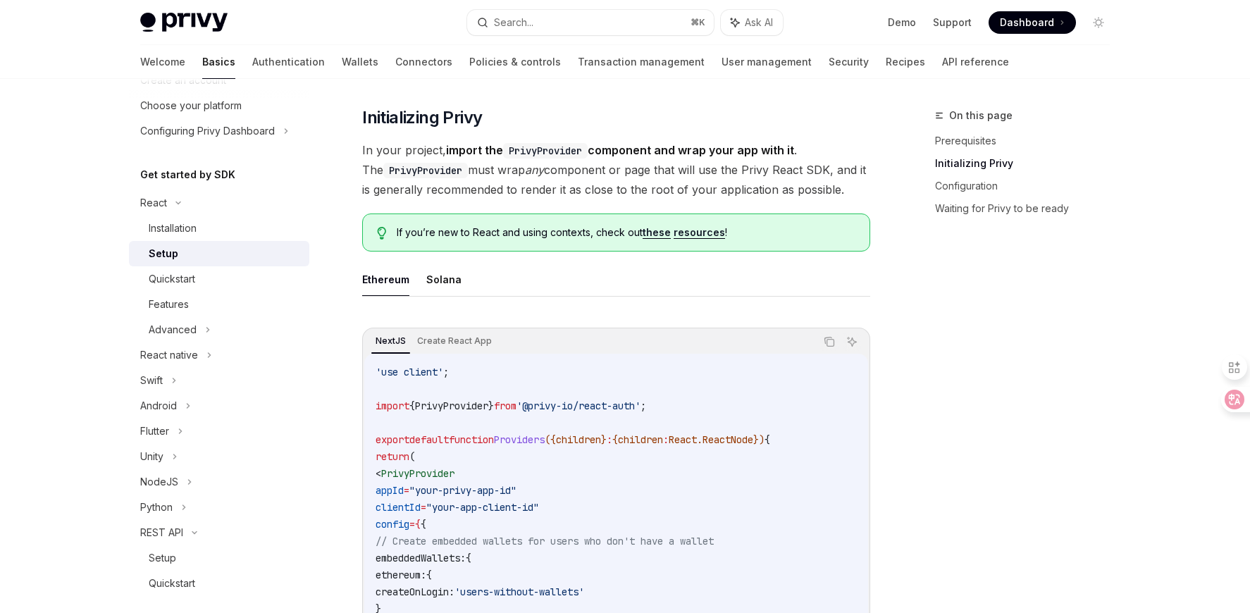
scroll to position [245, 0]
click at [528, 288] on ul "Ethereum Solana" at bounding box center [616, 279] width 508 height 34
click at [996, 332] on div "On this page Prerequisites Initializing Privy Configuration Waiting for Privy t…" at bounding box center [1014, 360] width 214 height 506
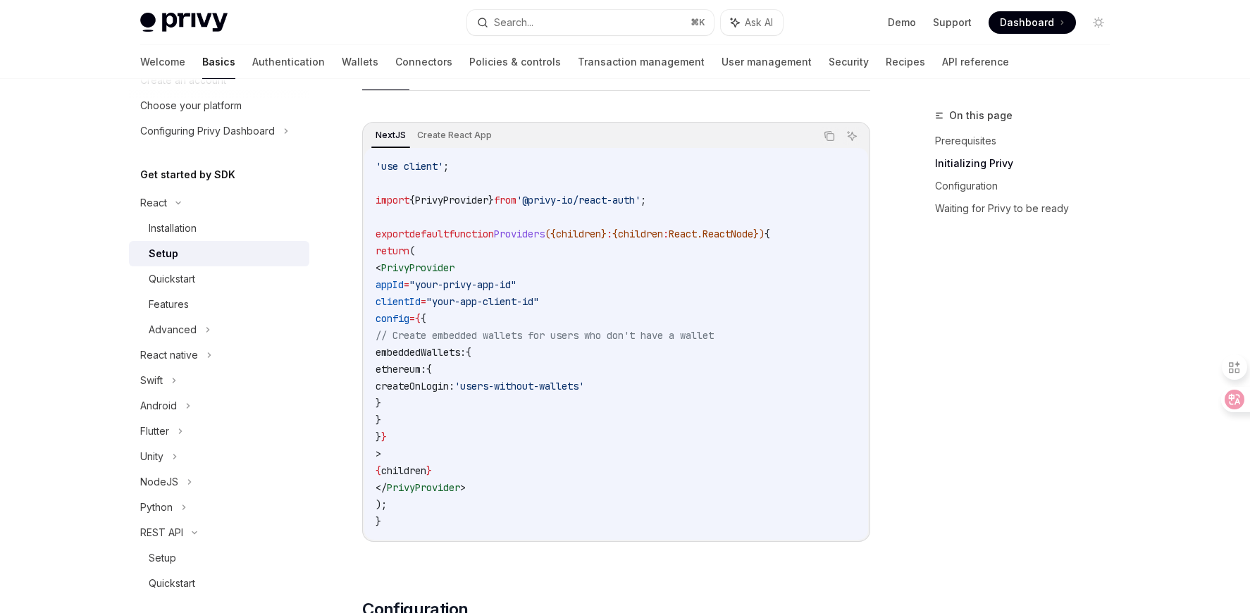
scroll to position [412, 0]
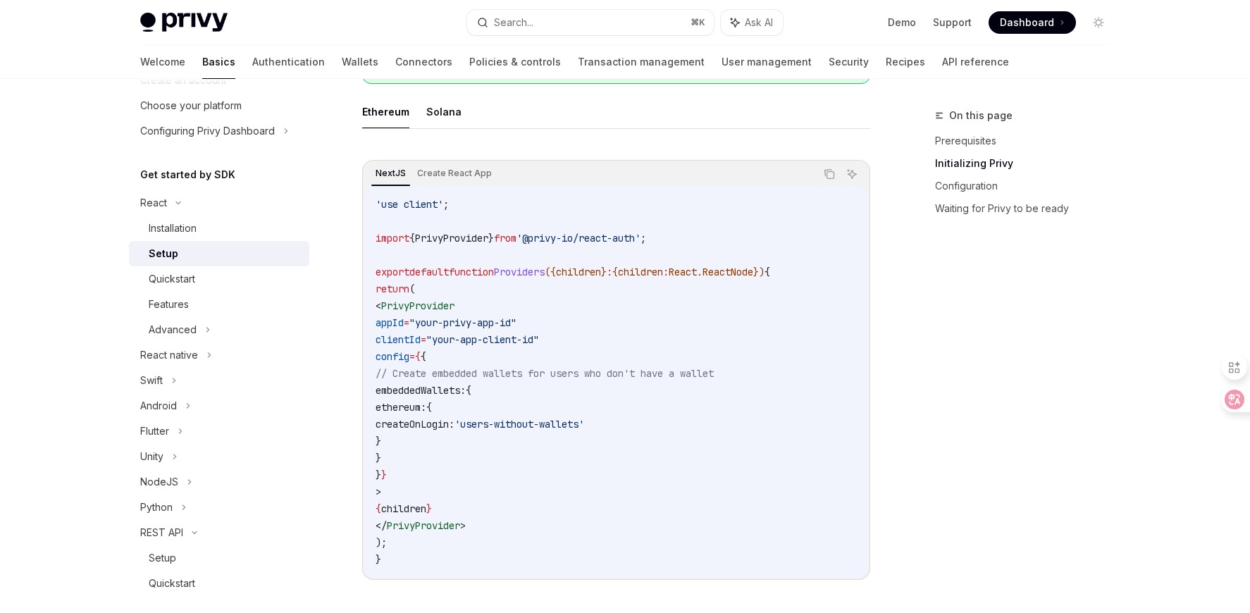
click at [462, 233] on span "PrivyProvider" at bounding box center [451, 238] width 73 height 13
click at [545, 274] on span "Providers" at bounding box center [519, 272] width 51 height 13
click at [497, 345] on span ""your-app-client-id"" at bounding box center [482, 339] width 113 height 13
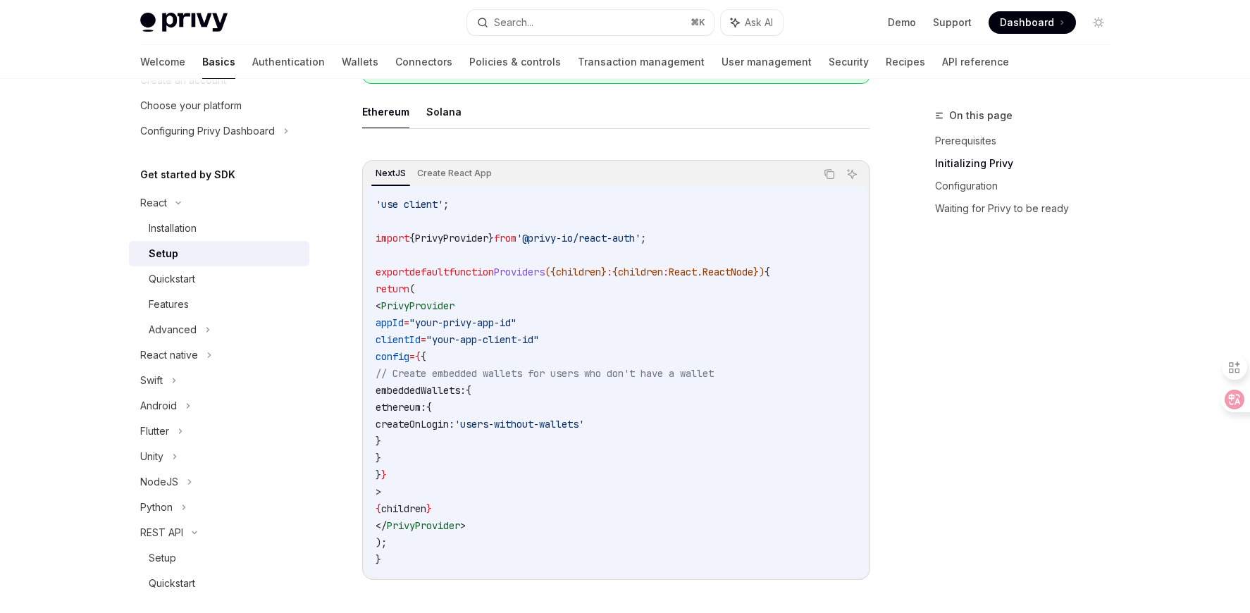
click at [425, 242] on span "PrivyProvider" at bounding box center [451, 238] width 73 height 13
drag, startPoint x: 692, startPoint y: 241, endPoint x: 372, endPoint y: 237, distance: 319.9
click at [372, 237] on div "'use client' ; import { PrivyProvider } from '@privy-io/react-auth' ; export de…" at bounding box center [616, 382] width 504 height 392
copy span "import { PrivyProvider } from '@privy-io/react-auth' ;"
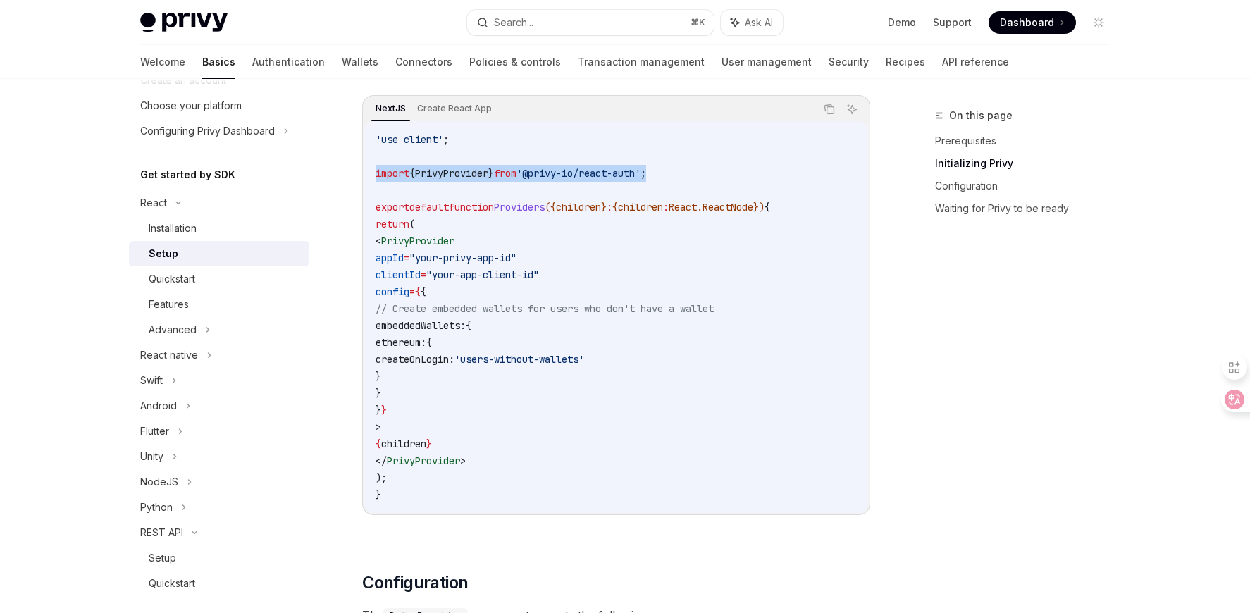
scroll to position [476, 0]
click at [722, 185] on code "'use client' ; import { PrivyProvider } from '@privy-io/react-auth' ; export de…" at bounding box center [616, 318] width 481 height 372
click at [618, 218] on code "'use client' ; import { PrivyProvider } from '@privy-io/react-auth' ; export de…" at bounding box center [616, 318] width 481 height 372
click at [587, 213] on span "children" at bounding box center [578, 208] width 45 height 13
click at [588, 213] on span "children" at bounding box center [578, 208] width 45 height 13
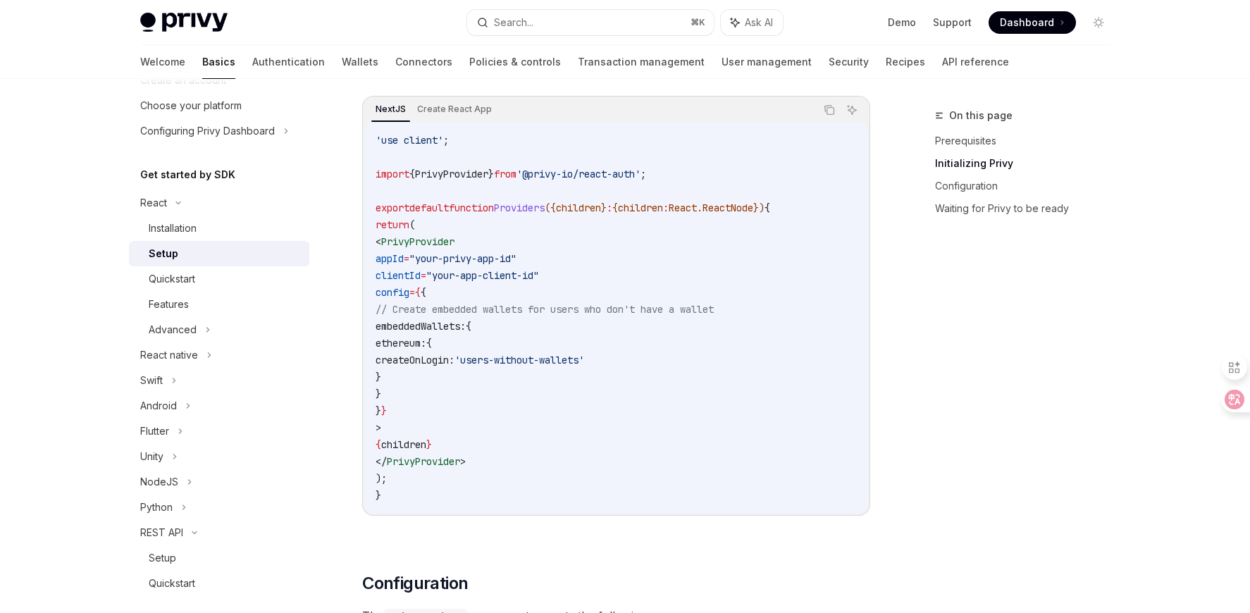
click at [611, 260] on code "'use client' ; import { PrivyProvider } from '@privy-io/react-auth' ; export de…" at bounding box center [616, 318] width 481 height 372
click at [442, 180] on span "PrivyProvider" at bounding box center [451, 174] width 73 height 13
click at [514, 240] on code "'use client' ; import { PrivyProvider } from '@privy-io/react-auth' ; export de…" at bounding box center [616, 318] width 481 height 372
click at [473, 180] on code "'use client' ; import { PrivyProvider } from '@privy-io/react-auth' ; export de…" at bounding box center [616, 318] width 481 height 372
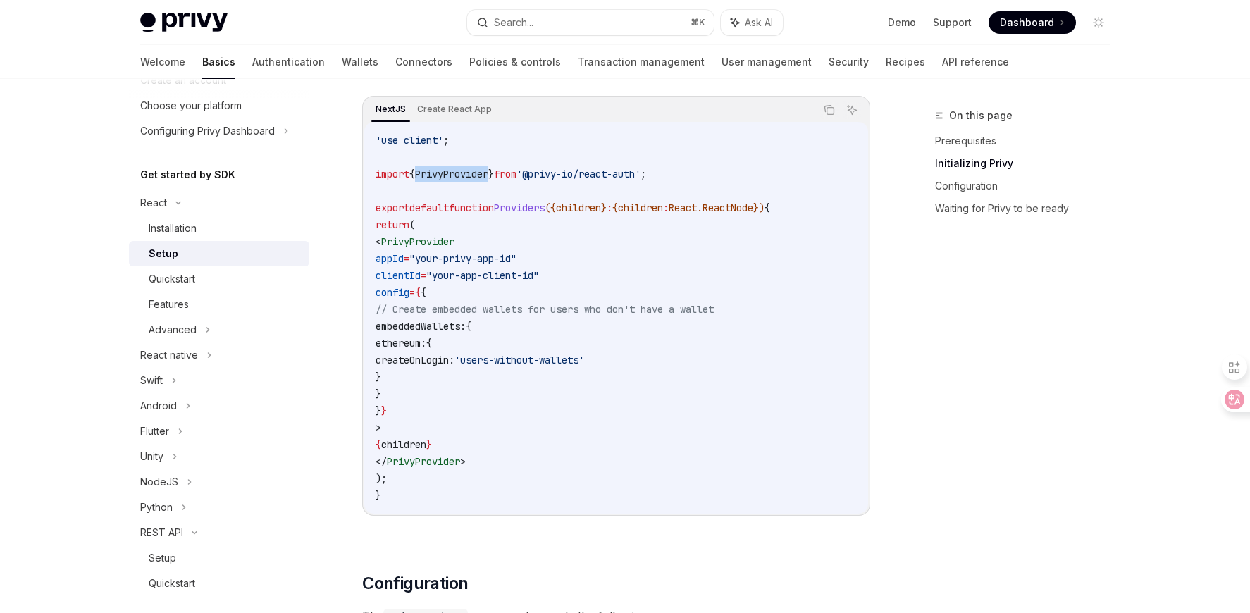
click at [473, 180] on code "'use client' ; import { PrivyProvider } from '@privy-io/react-auth' ; export de…" at bounding box center [616, 318] width 481 height 372
click at [655, 274] on code "'use client' ; import { PrivyProvider } from '@privy-io/react-auth' ; export de…" at bounding box center [616, 318] width 481 height 372
click at [904, 21] on link "Demo" at bounding box center [902, 23] width 28 height 14
